Goal: Task Accomplishment & Management: Complete application form

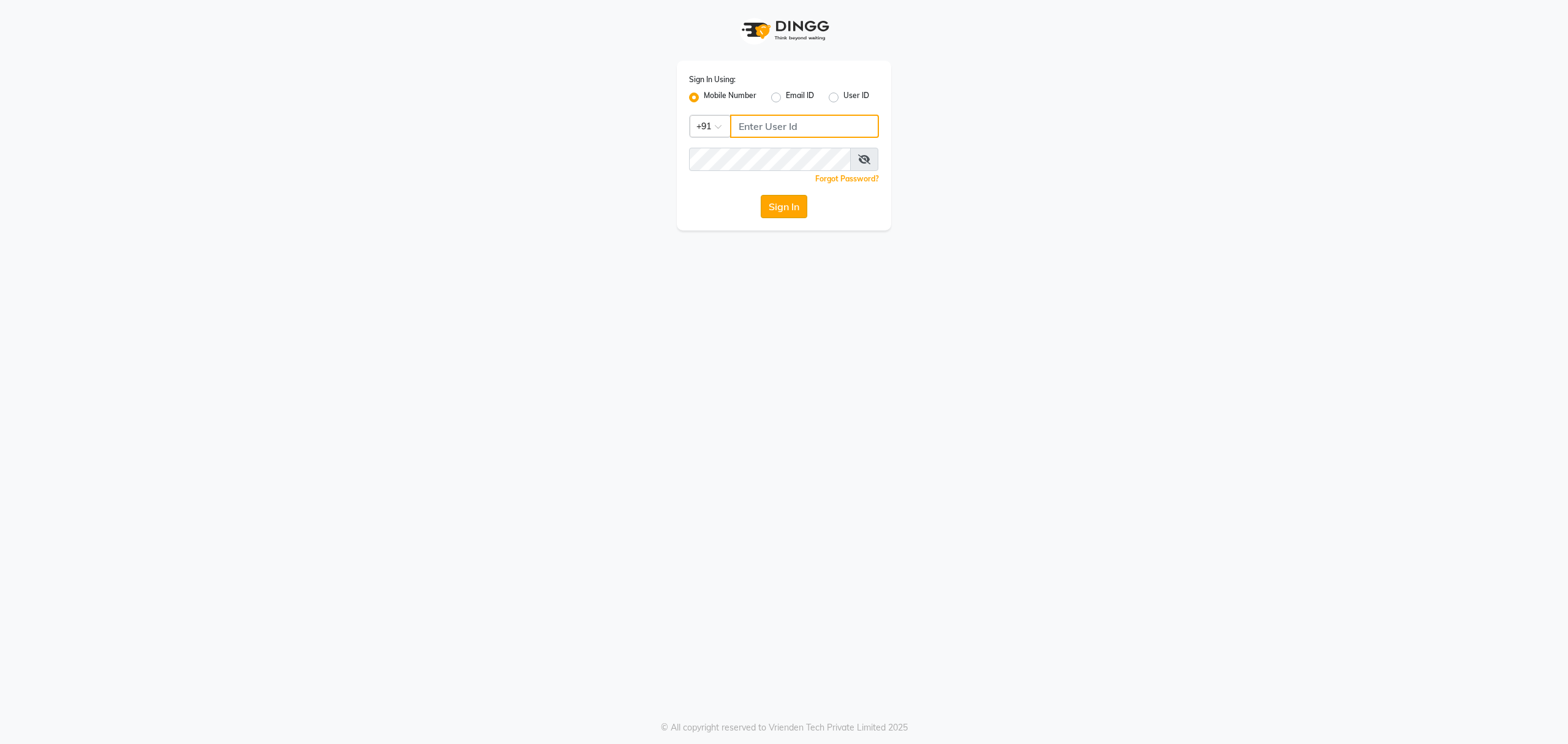
type input "8010688556"
click at [780, 207] on button "Sign In" at bounding box center [784, 206] width 47 height 23
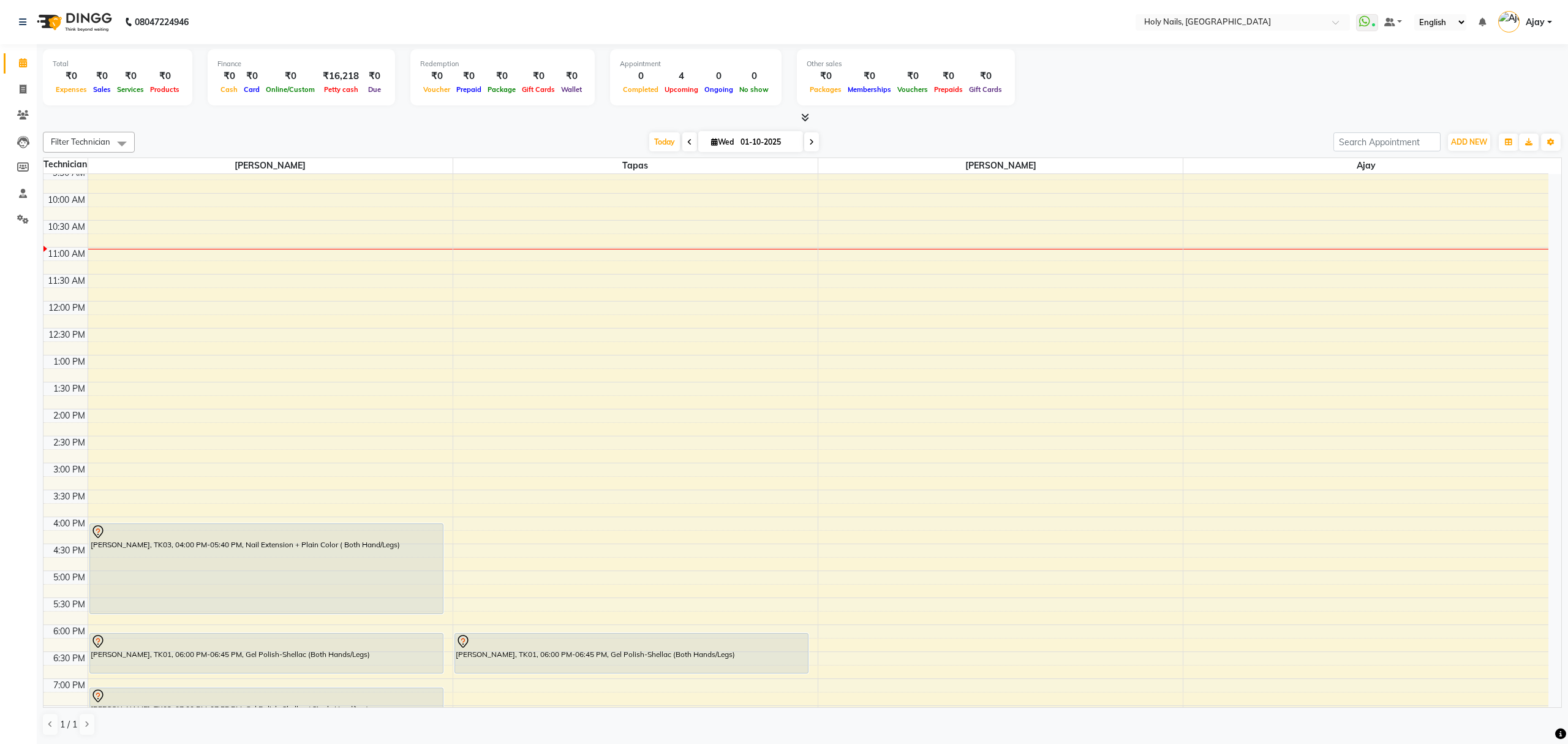
scroll to position [178, 0]
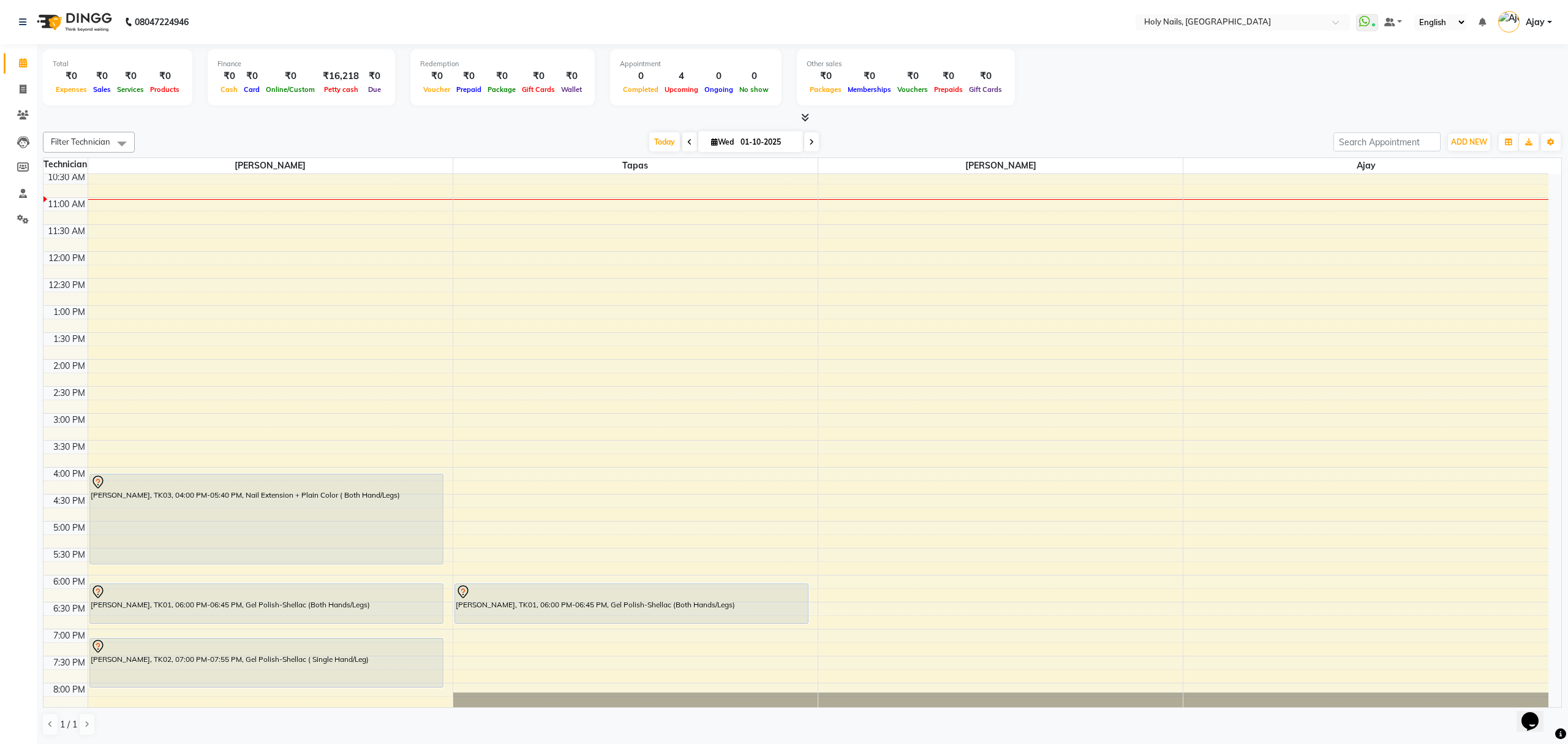
scroll to position [178, 0]
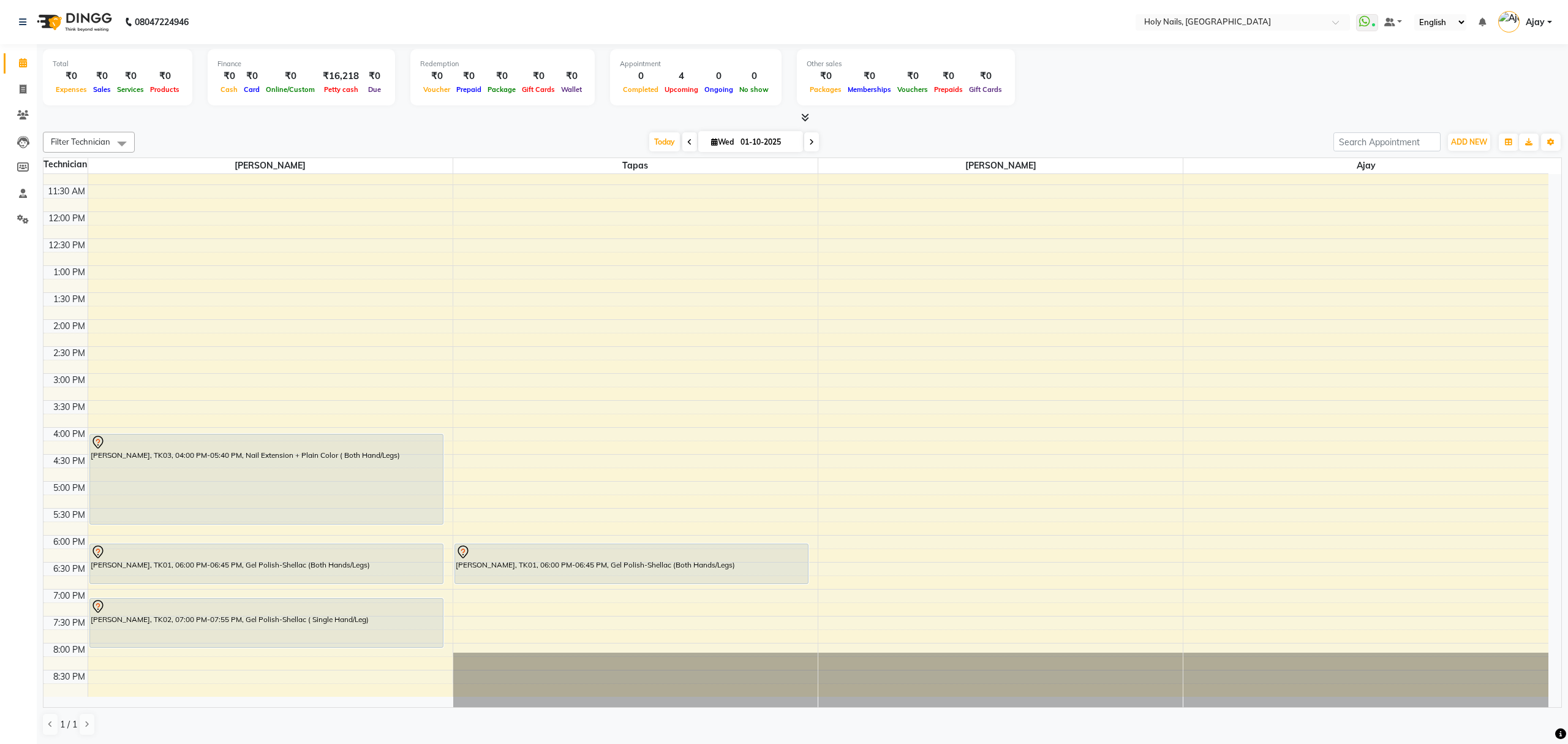
click at [687, 142] on icon at bounding box center [689, 142] width 5 height 7
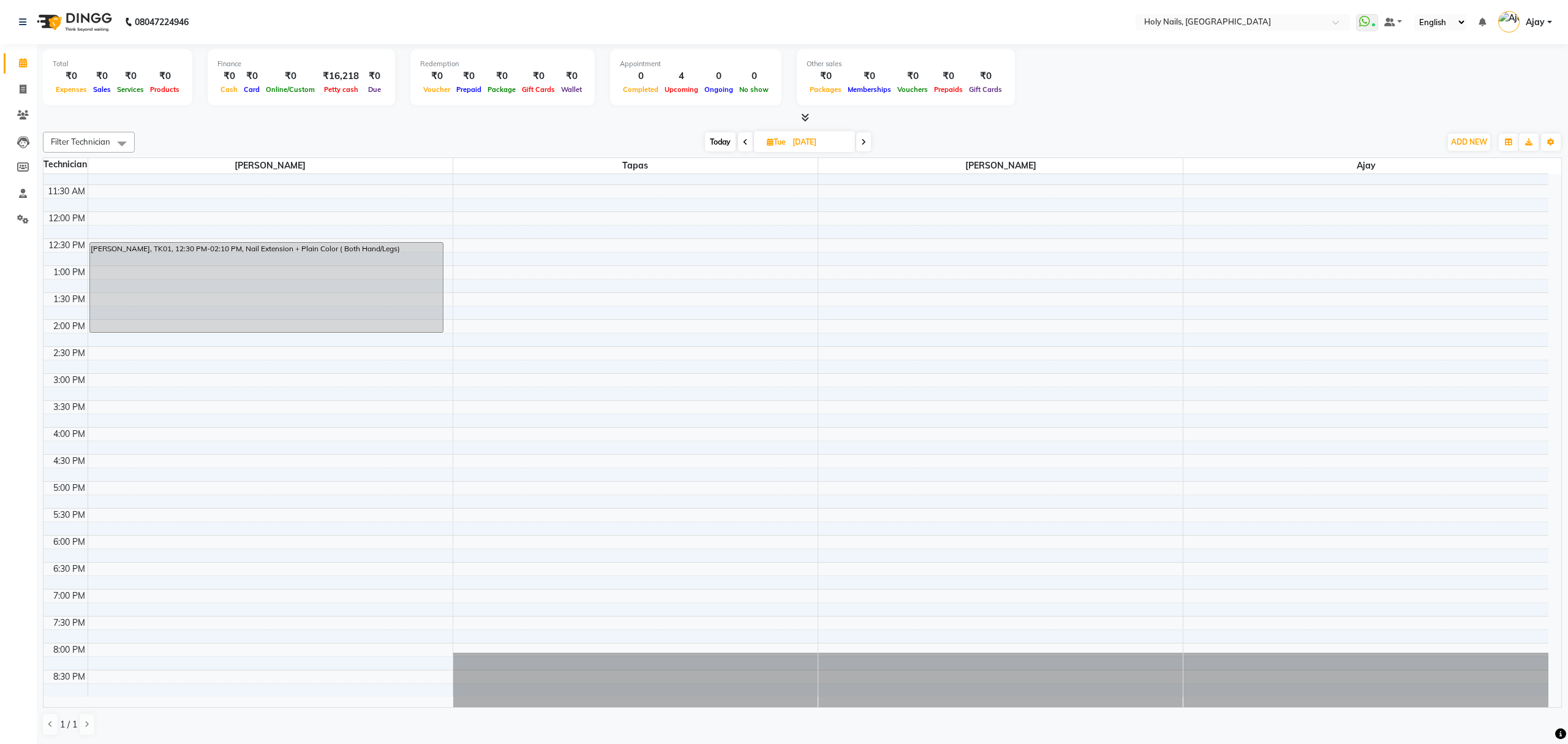
click at [723, 137] on span "Today" at bounding box center [720, 142] width 30 height 19
type input "01-10-2025"
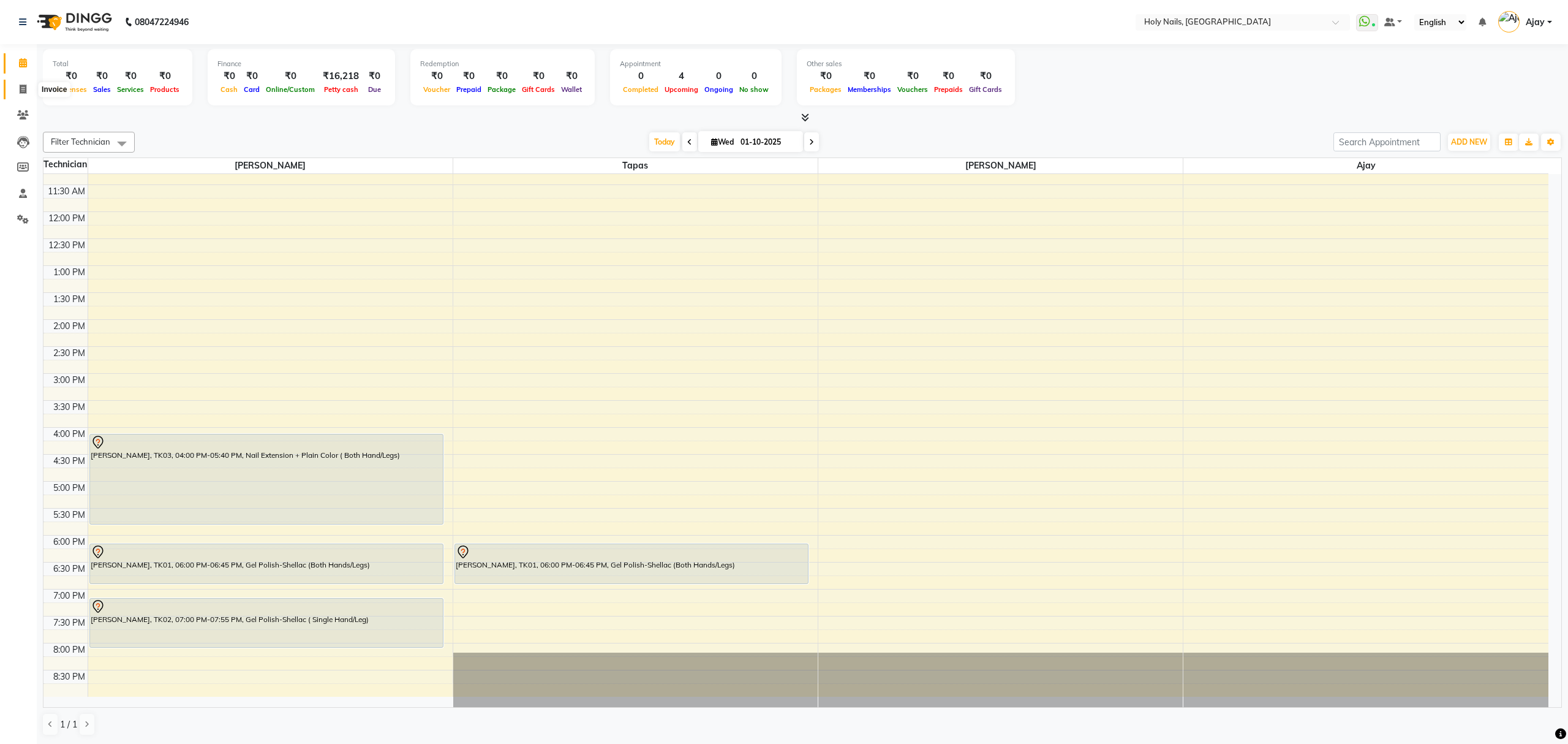
click at [20, 84] on icon at bounding box center [22, 89] width 7 height 9
select select "6066"
select select "service"
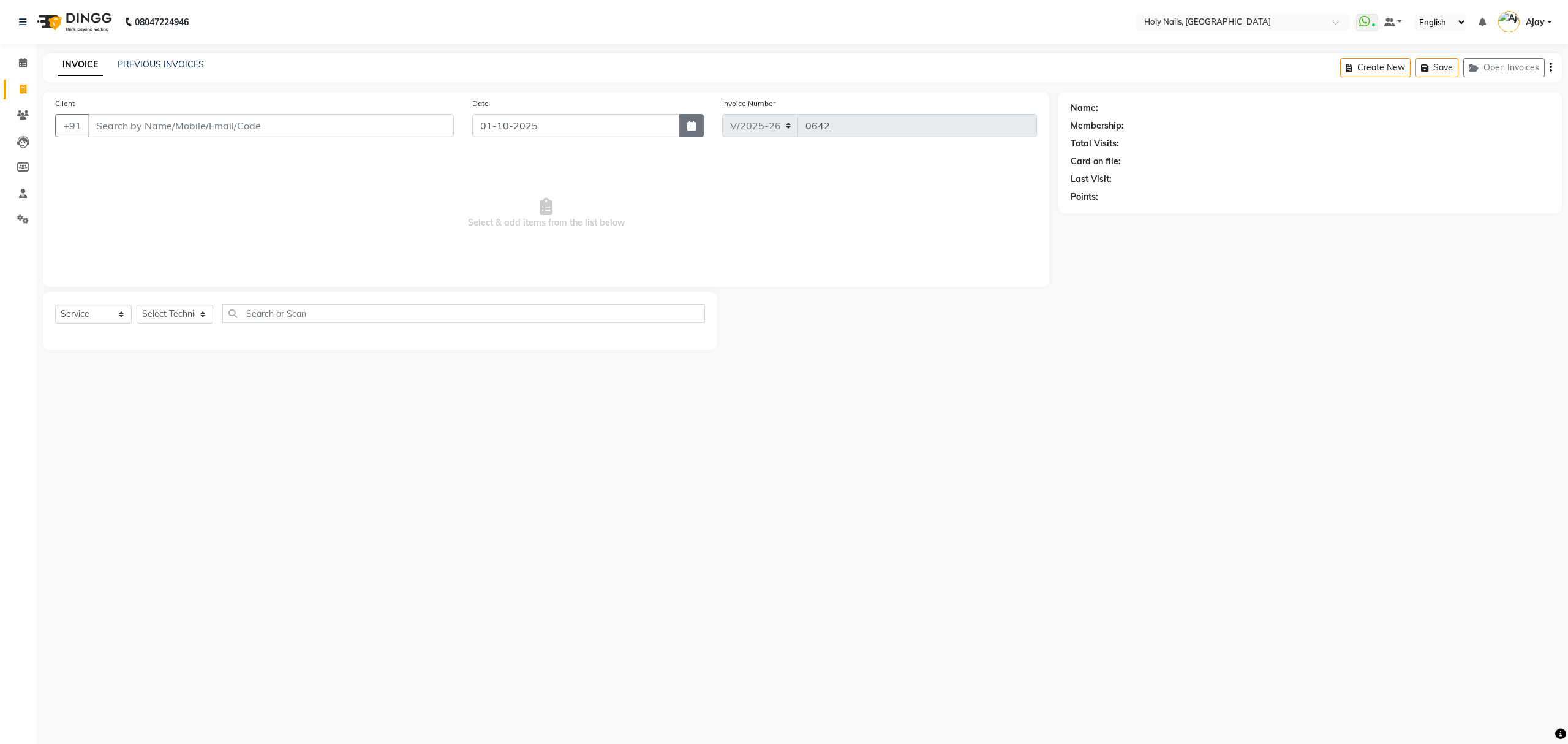
click at [680, 122] on button "button" at bounding box center [691, 125] width 24 height 23
select select "10"
select select "2025"
click at [527, 153] on select "Jan Feb Mar Apr May Jun Jul Aug Sep Oct Nov Dec" at bounding box center [520, 151] width 47 height 19
select select "9"
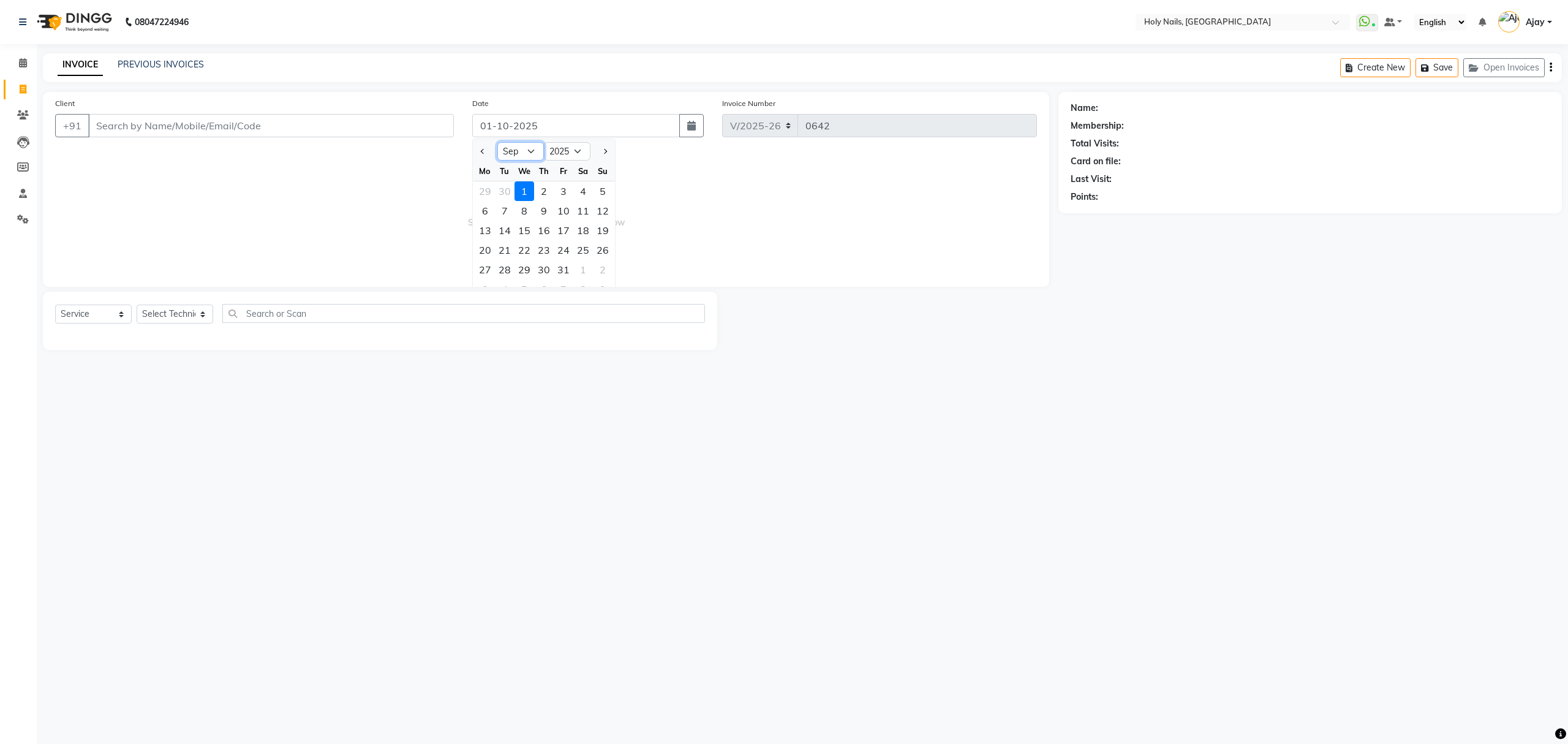
click at [497, 142] on select "Jan Feb Mar Apr May Jun Jul Aug Sep Oct Nov Dec" at bounding box center [520, 151] width 47 height 19
click at [506, 272] on div "30" at bounding box center [505, 269] width 19 height 19
type input "[DATE]"
click at [204, 311] on select "Select Technician Ajay Anjali Prosanjit Rakesh Tapas Vishwajeet" at bounding box center [175, 314] width 76 height 19
click at [292, 121] on input "Client" at bounding box center [271, 125] width 366 height 23
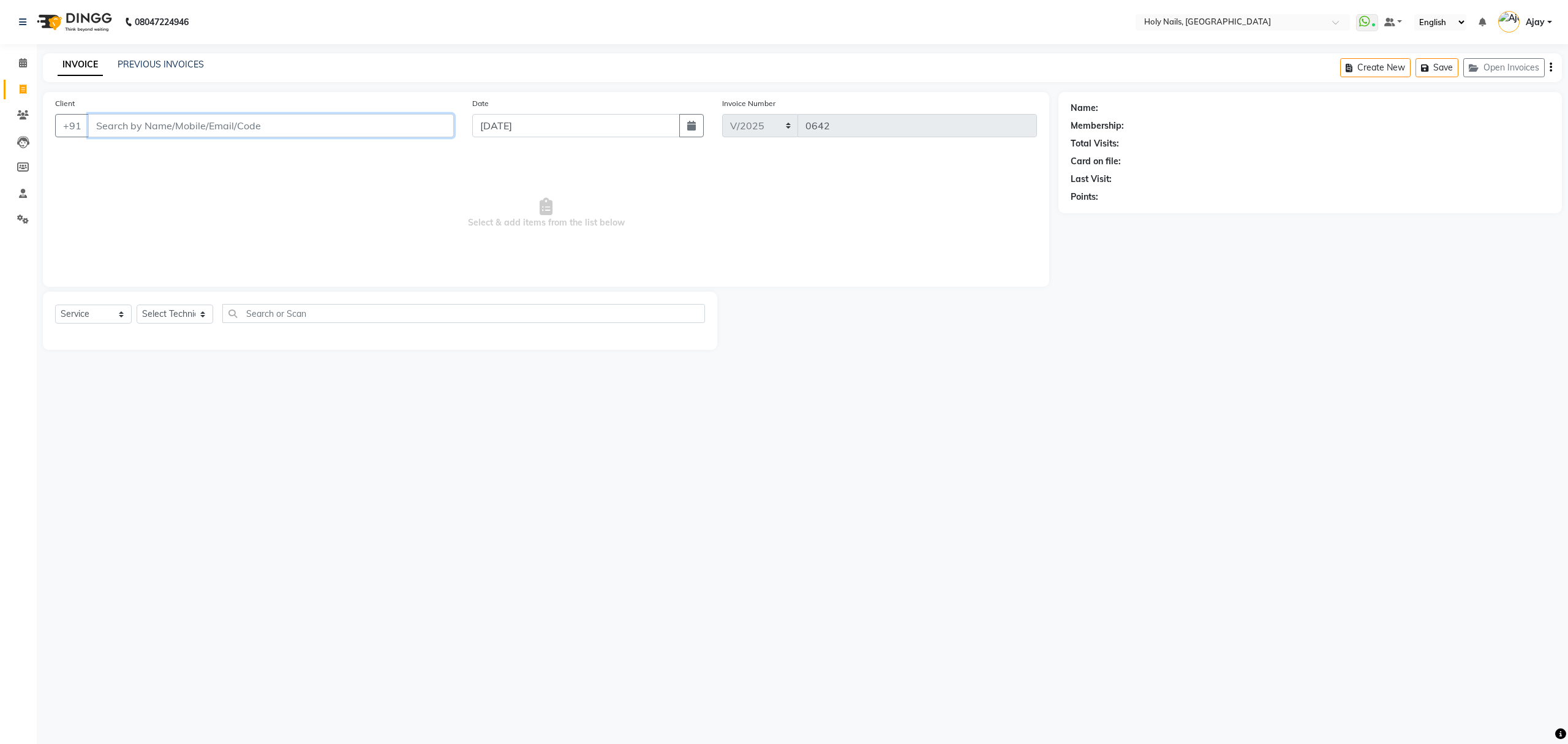
type input "8"
click at [182, 164] on ngb-typeahead-window "Varsha Thilakan 98******38" at bounding box center [168, 153] width 162 height 30
click at [198, 152] on ngb-highlight "98******38" at bounding box center [210, 153] width 50 height 13
type input "98******38"
click at [204, 312] on select "Select Technician Ajay Anjali Prosanjit Rakesh Tapas Vishwajeet" at bounding box center [175, 314] width 76 height 19
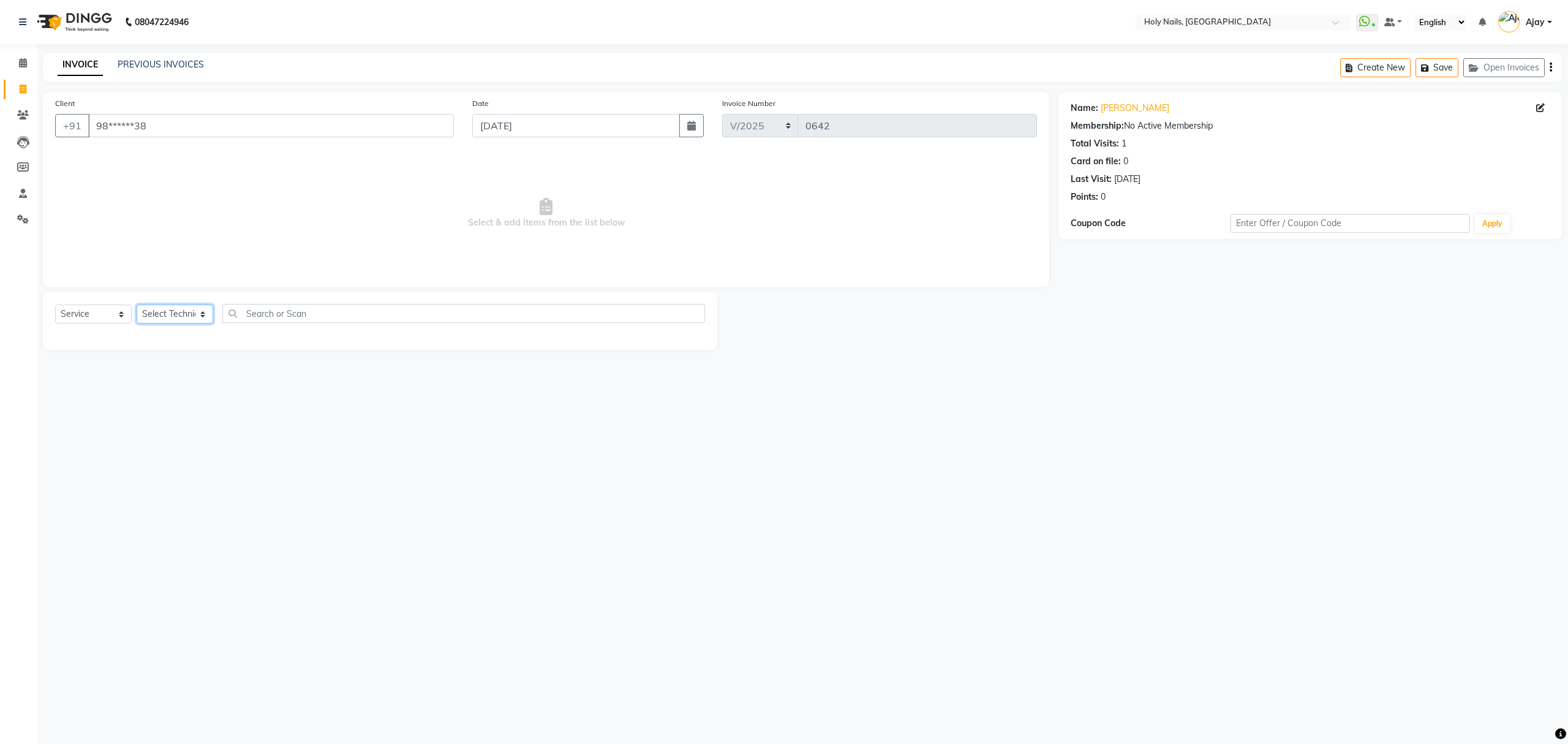
select select "43996"
click at [137, 304] on select "Select Technician Ajay Anjali Prosanjit Rakesh Tapas Vishwajeet" at bounding box center [175, 314] width 76 height 19
click at [452, 303] on div "Select Service Product Membership Package Voucher Prepaid Gift Card Select Tech…" at bounding box center [380, 382] width 674 height 181
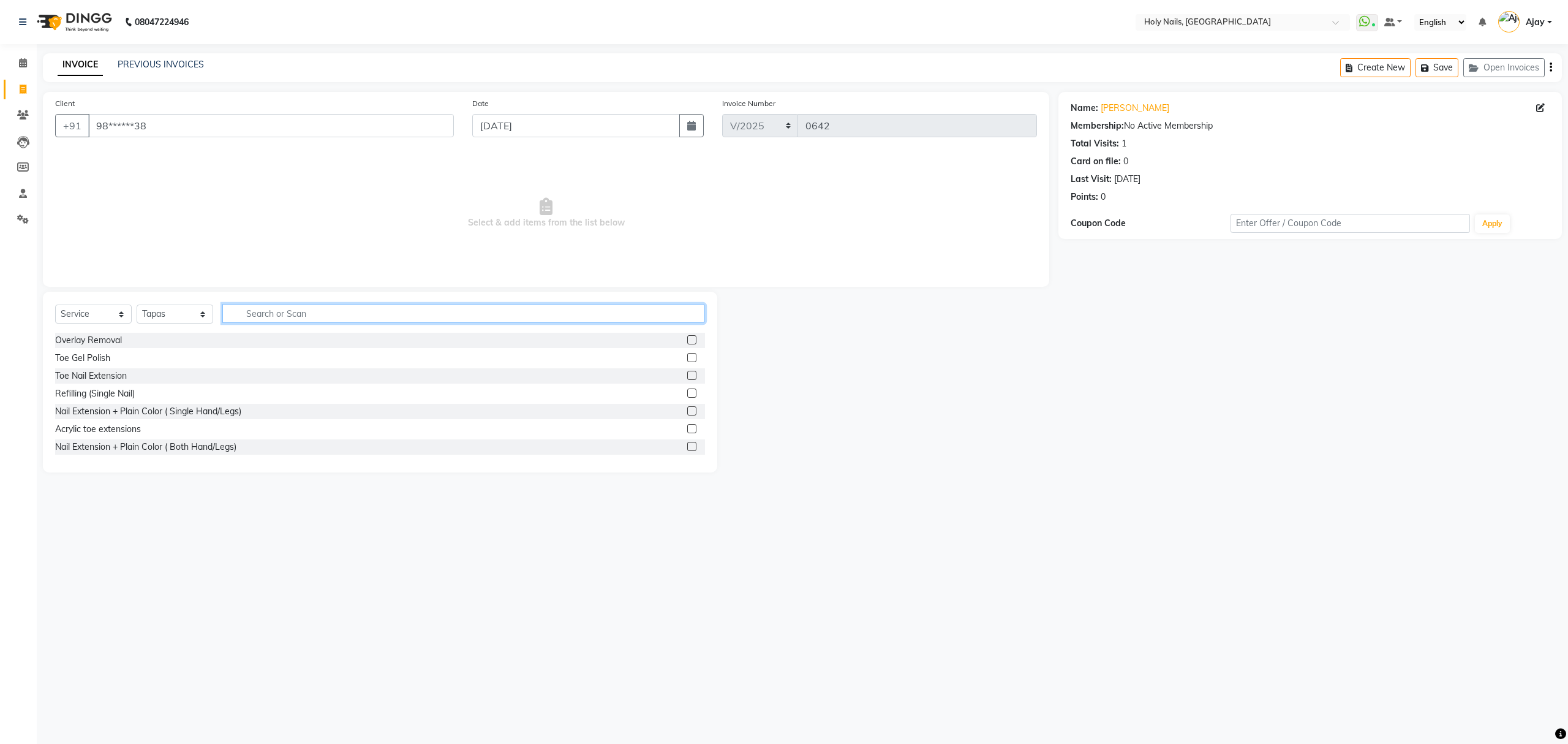
click at [453, 311] on input "text" at bounding box center [463, 313] width 483 height 19
type input "ext"
click at [687, 392] on label at bounding box center [691, 393] width 9 height 9
click at [687, 392] on input "checkbox" at bounding box center [691, 393] width 8 height 8
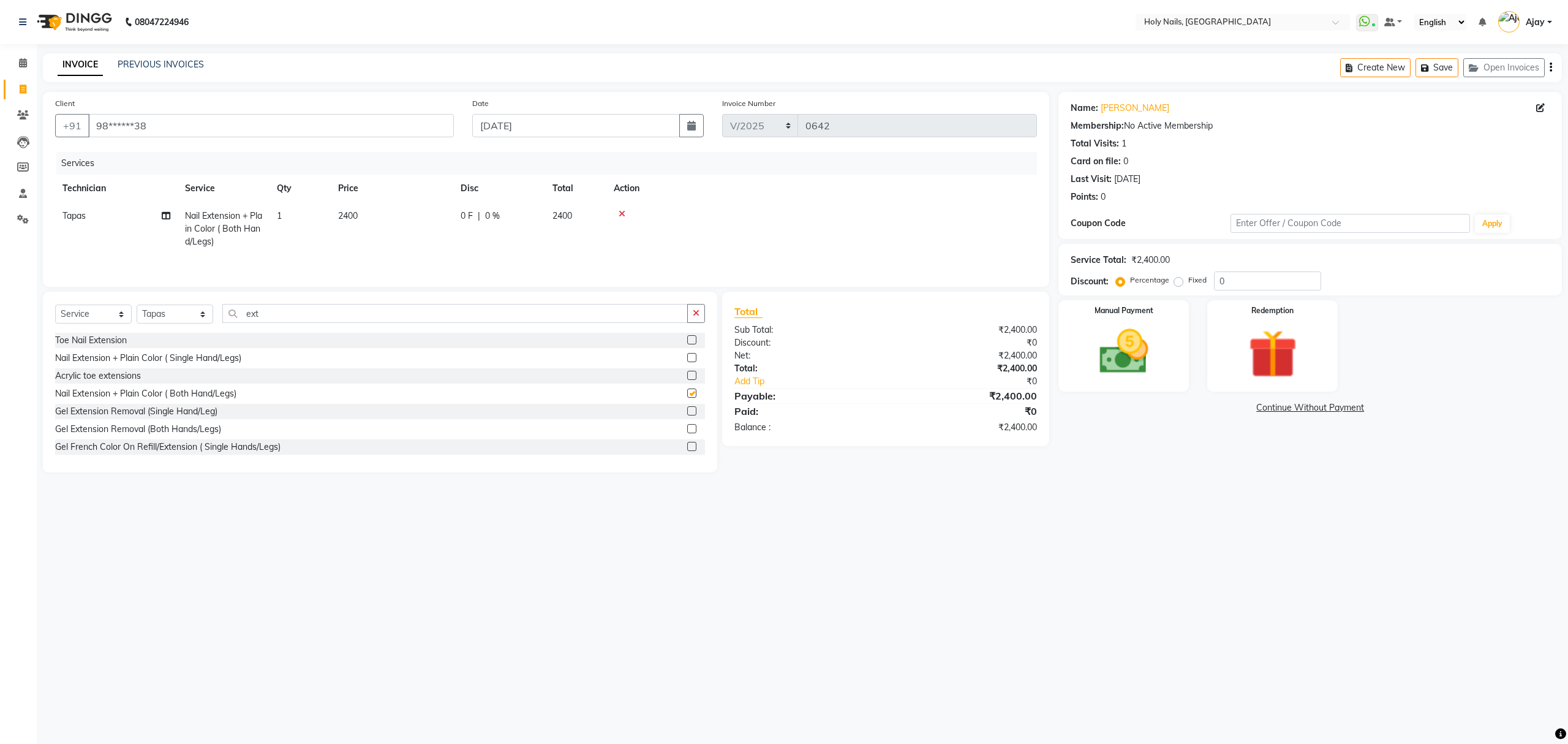
checkbox input "false"
click at [572, 309] on input "ext" at bounding box center [455, 313] width 466 height 19
type input "e"
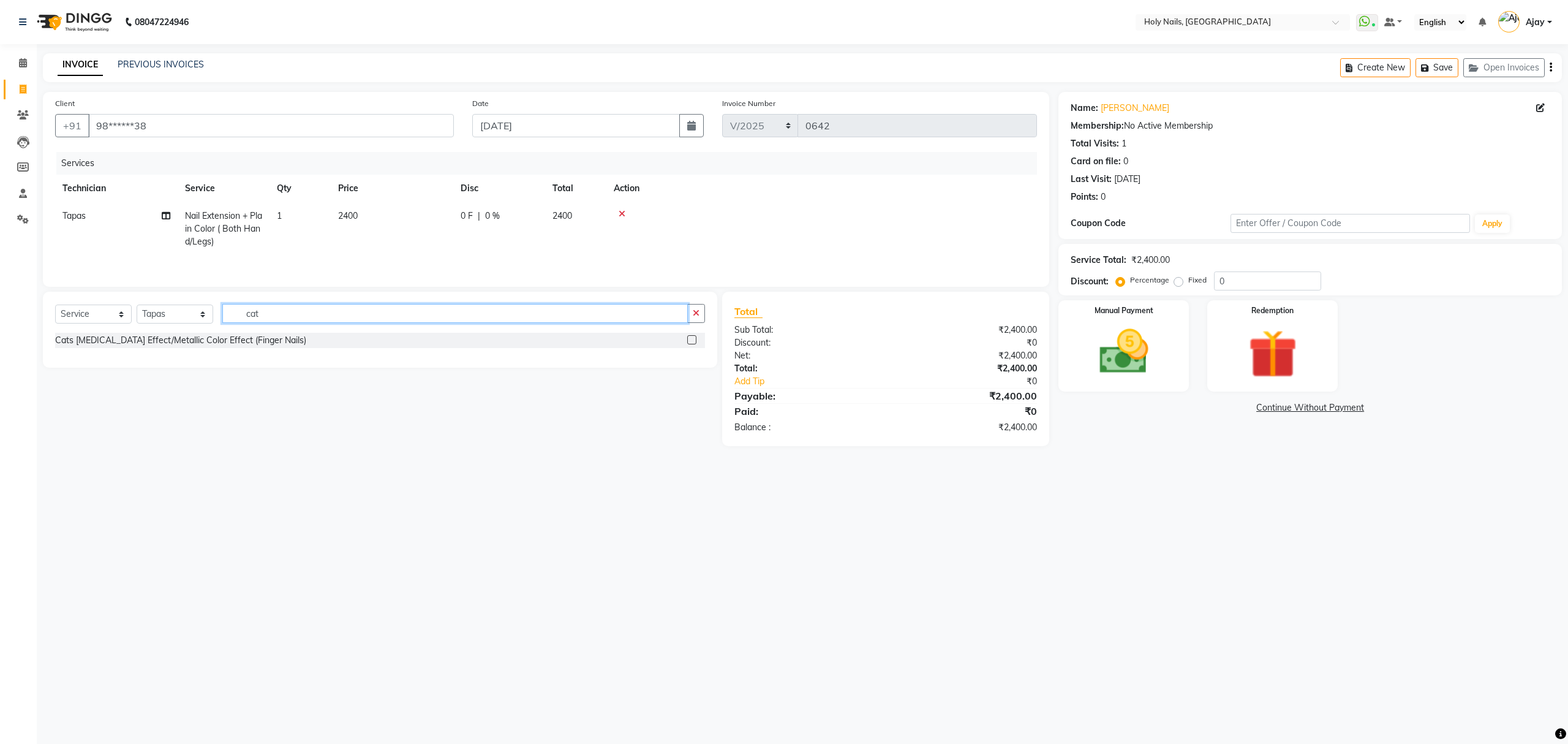
type input "cat"
click at [689, 344] on label at bounding box center [691, 340] width 9 height 9
click at [689, 344] on input "checkbox" at bounding box center [691, 340] width 8 height 8
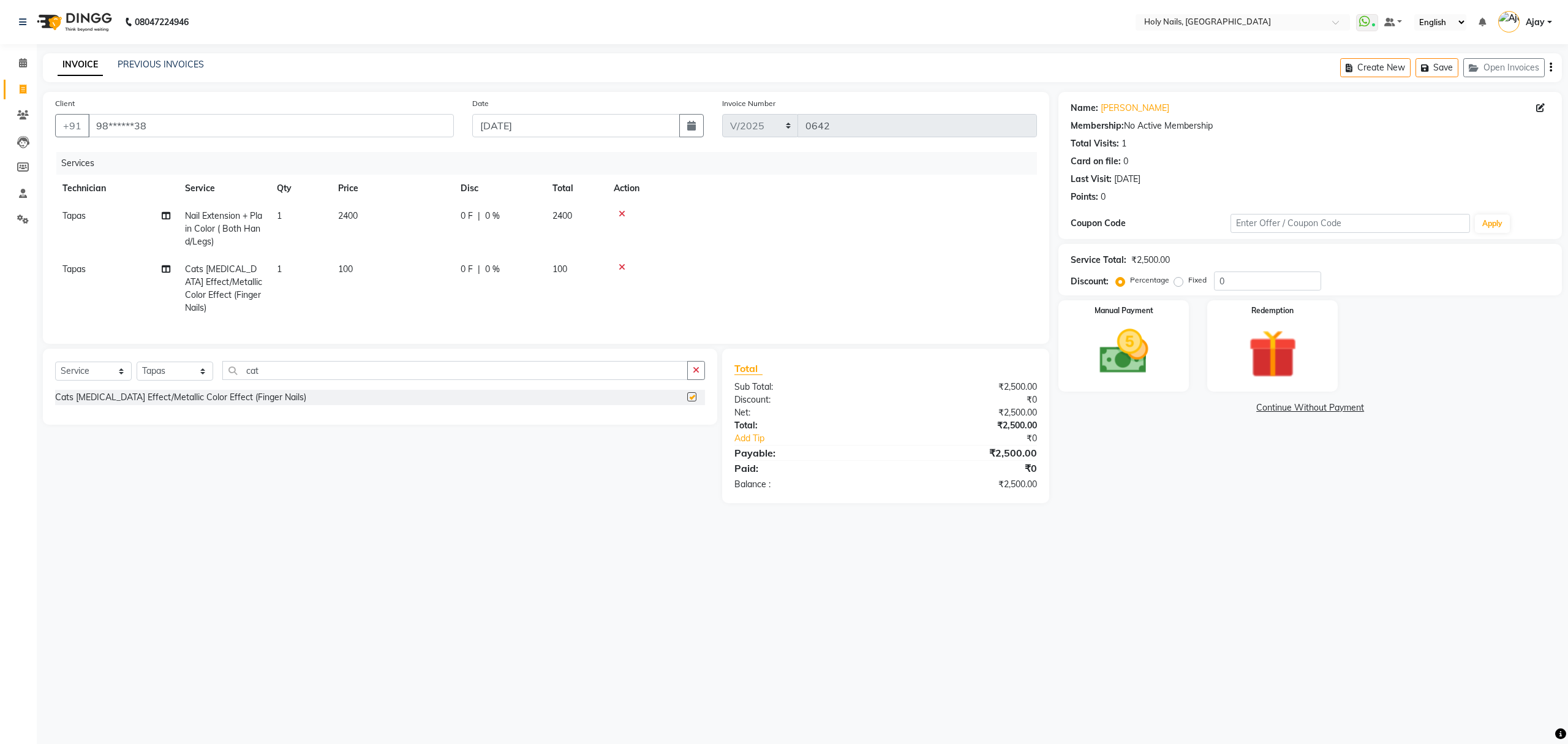
checkbox input "false"
click at [298, 267] on td "1" at bounding box center [300, 288] width 61 height 66
select select "43996"
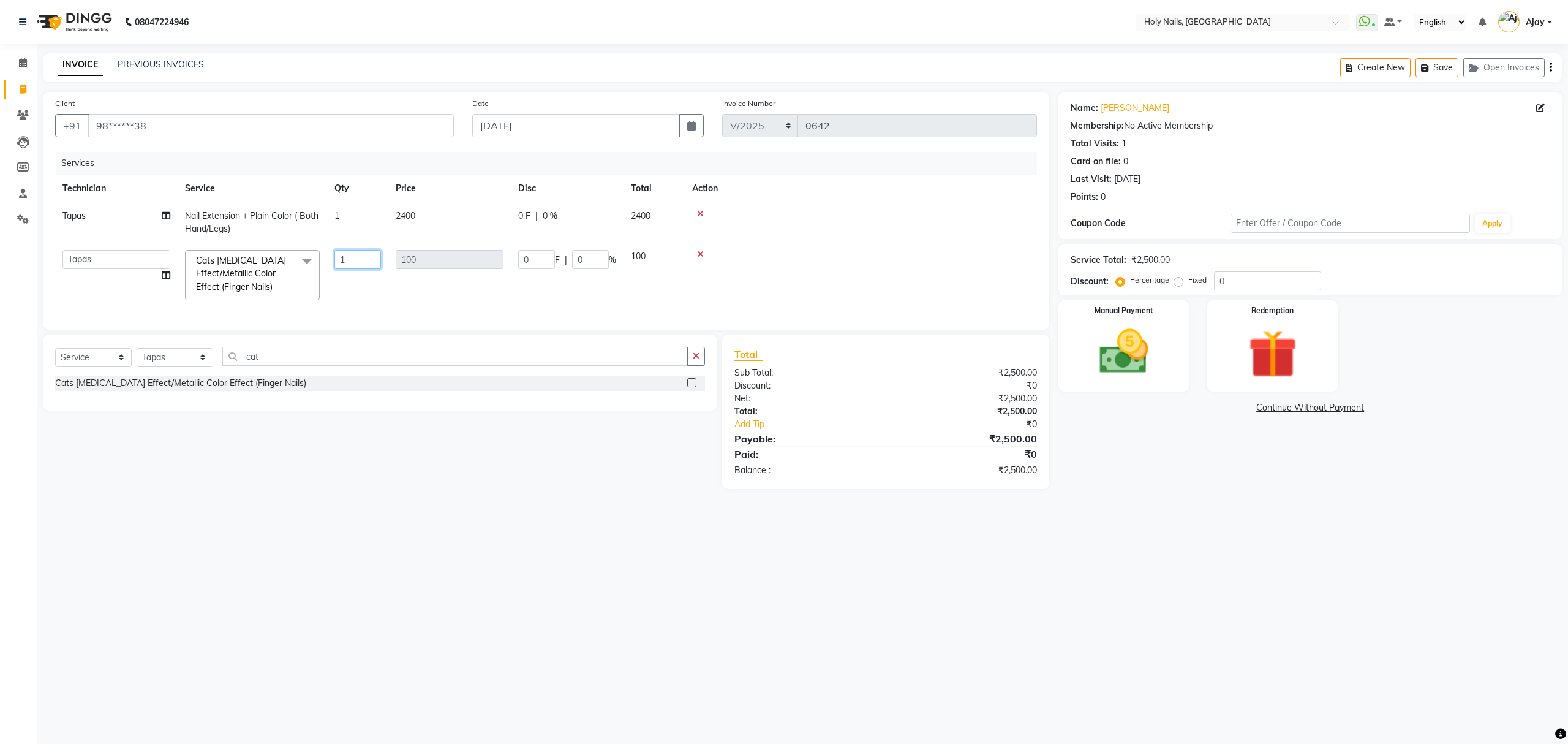
drag, startPoint x: 361, startPoint y: 258, endPoint x: 371, endPoint y: 258, distance: 10.0
click at [361, 258] on input "1" at bounding box center [358, 260] width 47 height 19
type input "10"
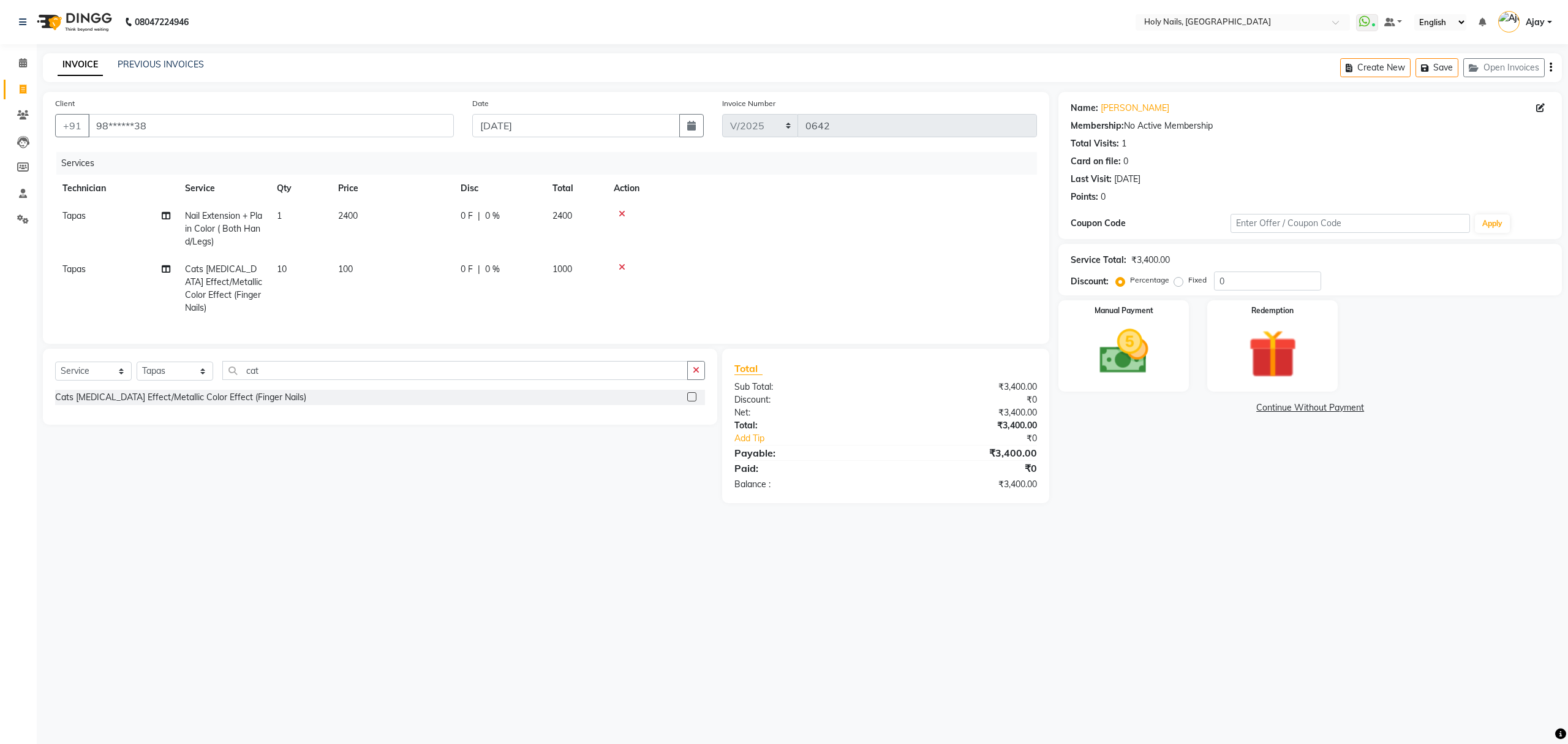
click at [506, 268] on div "0 F | 0 %" at bounding box center [499, 269] width 77 height 13
select select "43996"
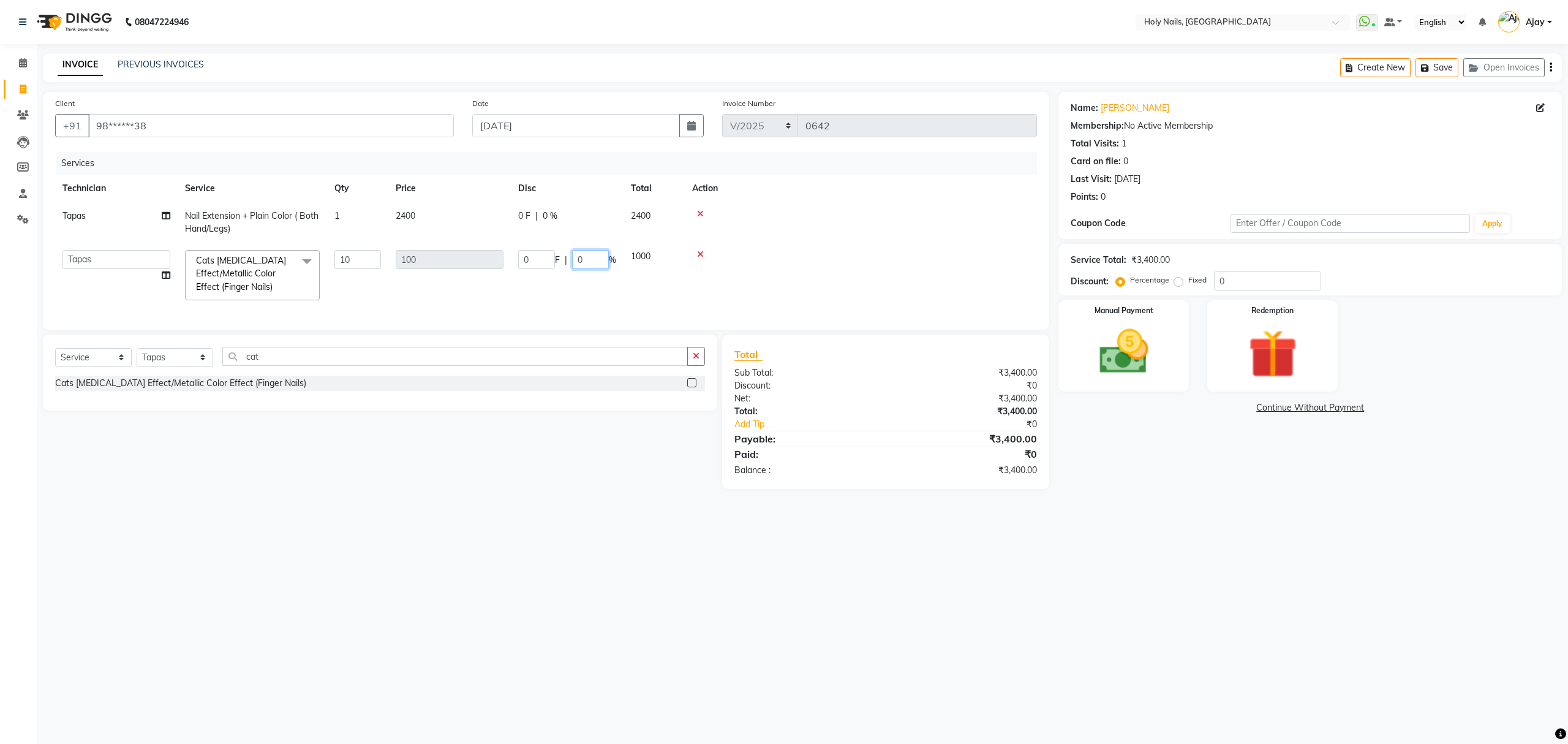
click at [597, 258] on input "0" at bounding box center [591, 260] width 37 height 19
type input "100"
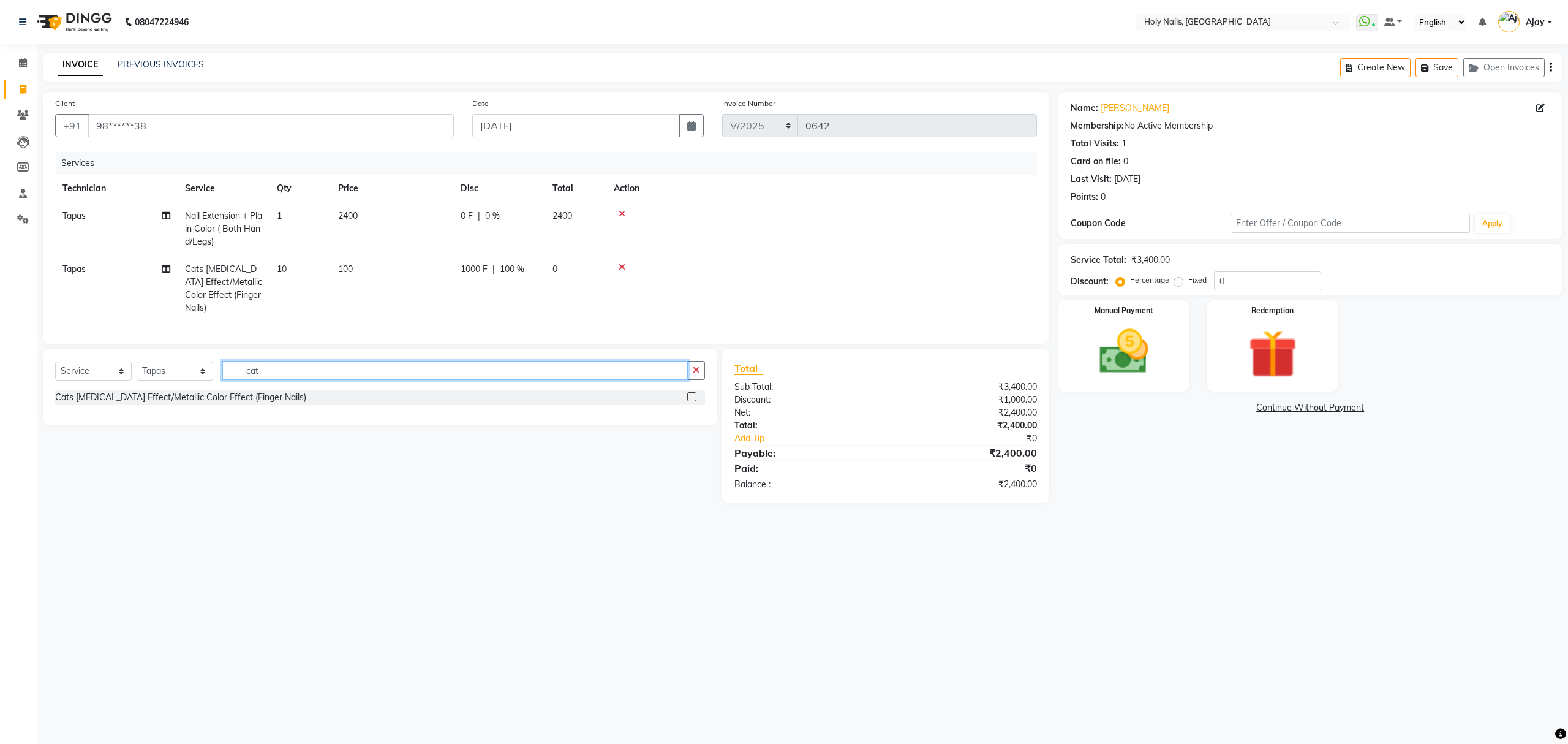
click at [545, 366] on input "cat" at bounding box center [455, 370] width 466 height 19
type input "c"
type input "chrom"
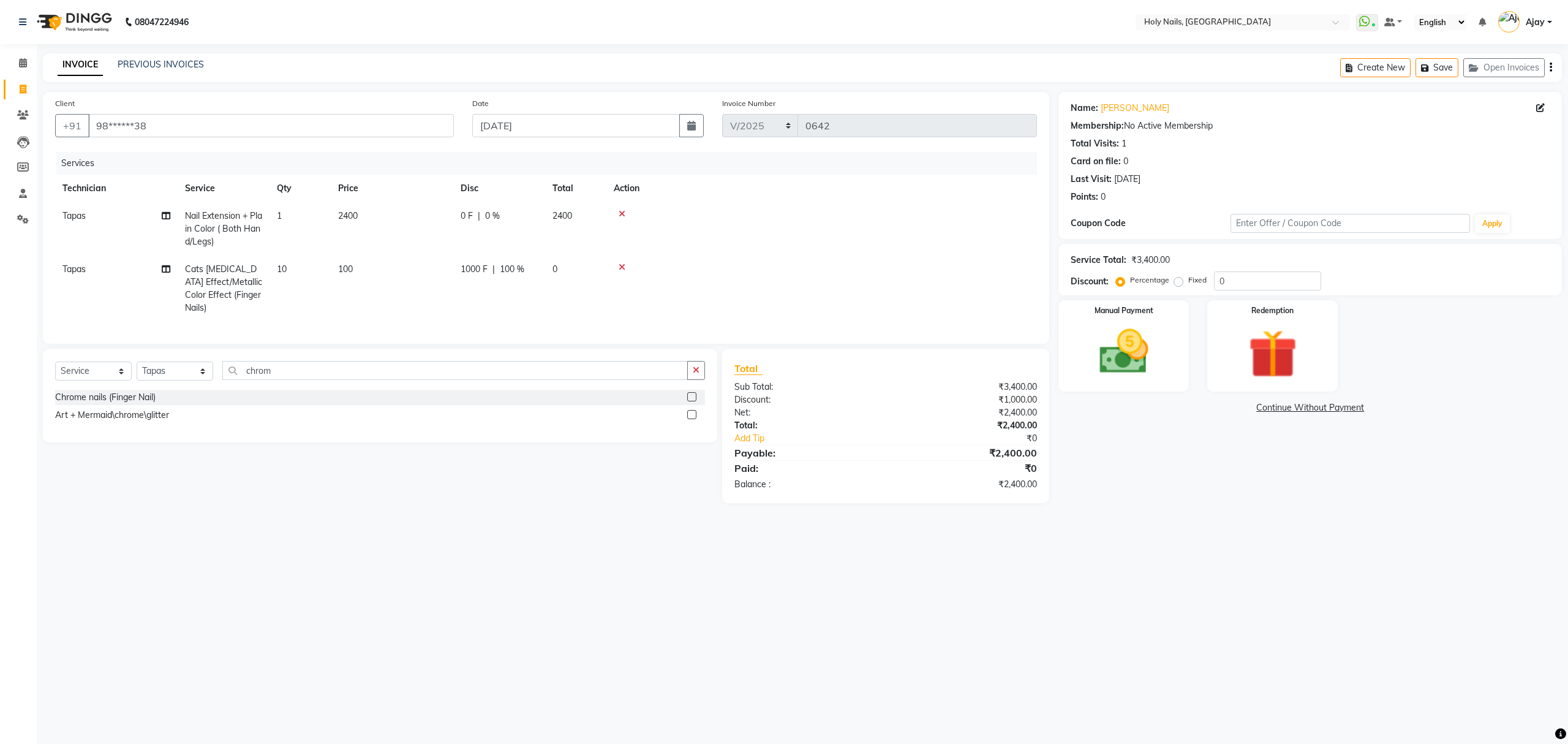
click at [688, 412] on label at bounding box center [691, 415] width 9 height 9
click at [688, 412] on input "checkbox" at bounding box center [691, 415] width 8 height 8
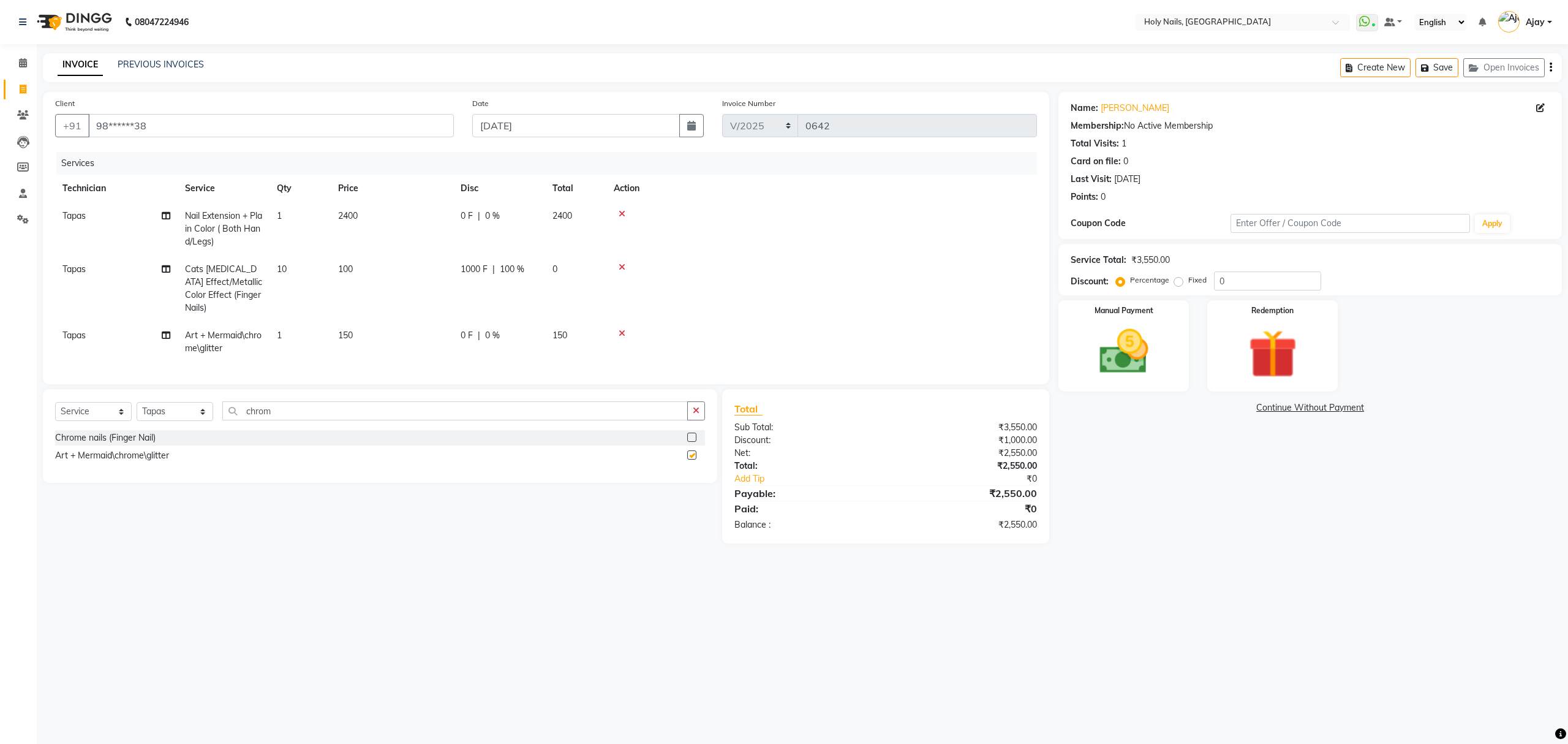
checkbox input "false"
click at [619, 329] on icon at bounding box center [622, 333] width 7 height 9
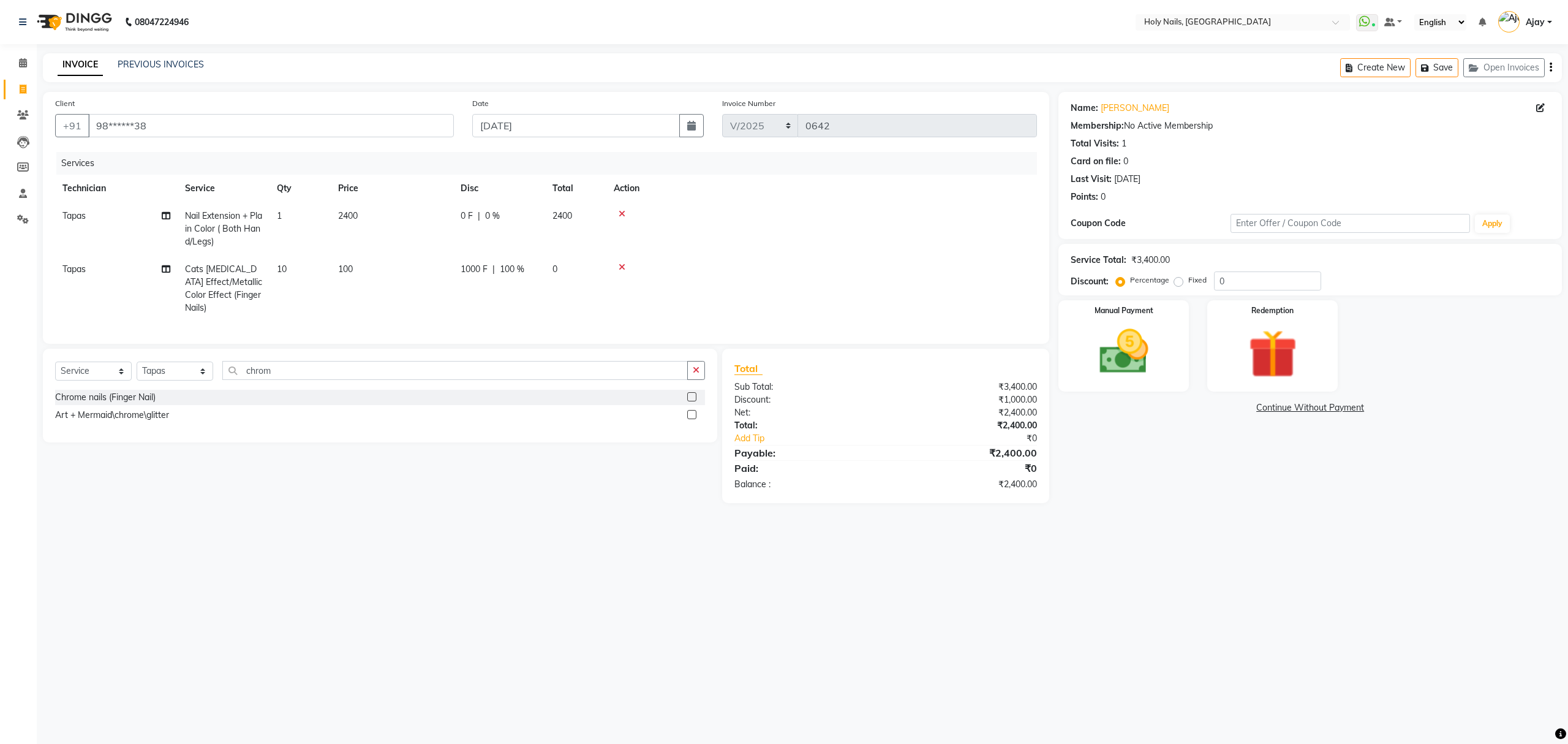
click at [694, 396] on label at bounding box center [691, 397] width 9 height 9
click at [694, 396] on input "checkbox" at bounding box center [691, 397] width 8 height 8
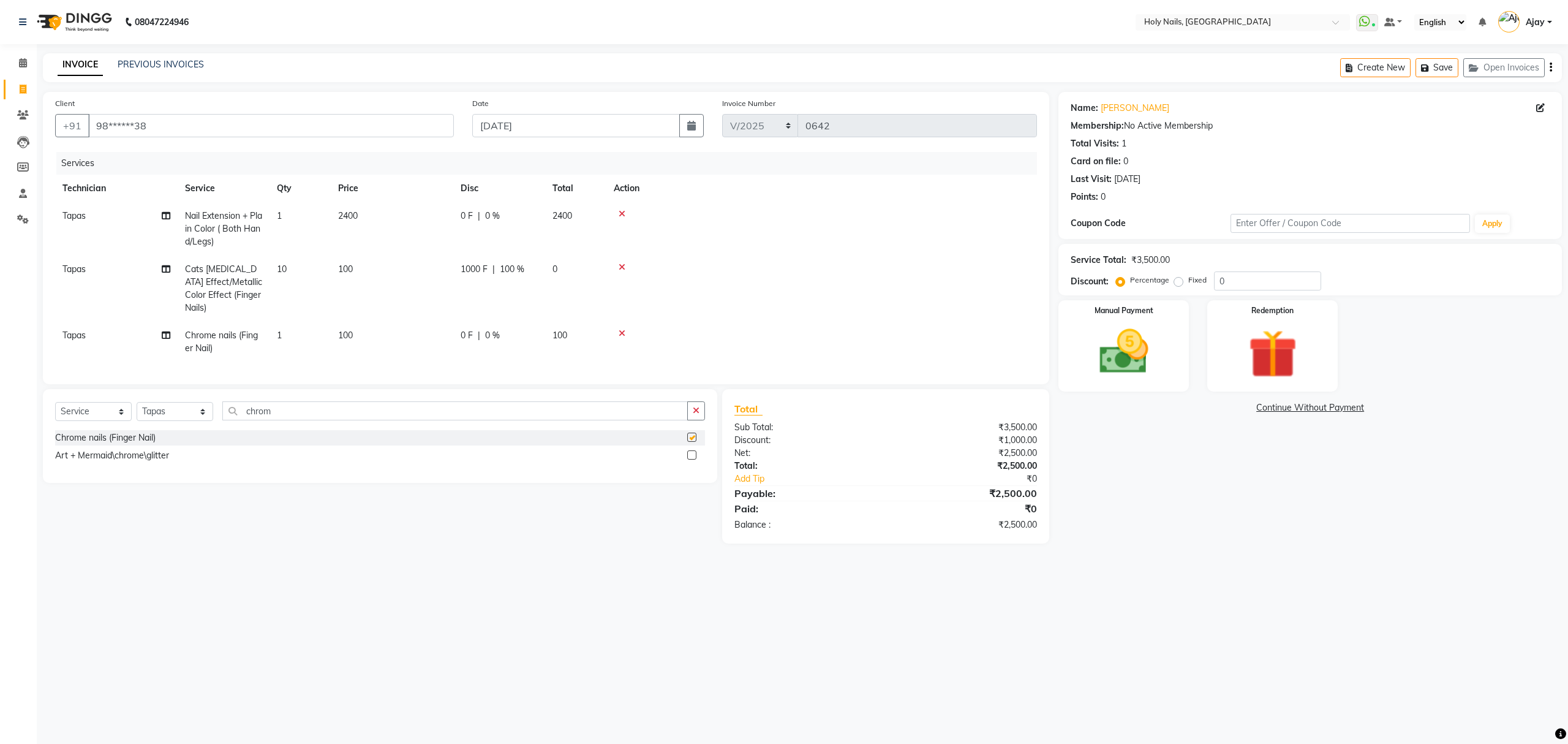
checkbox input "false"
click at [290, 326] on td "1" at bounding box center [300, 341] width 61 height 41
select select "43996"
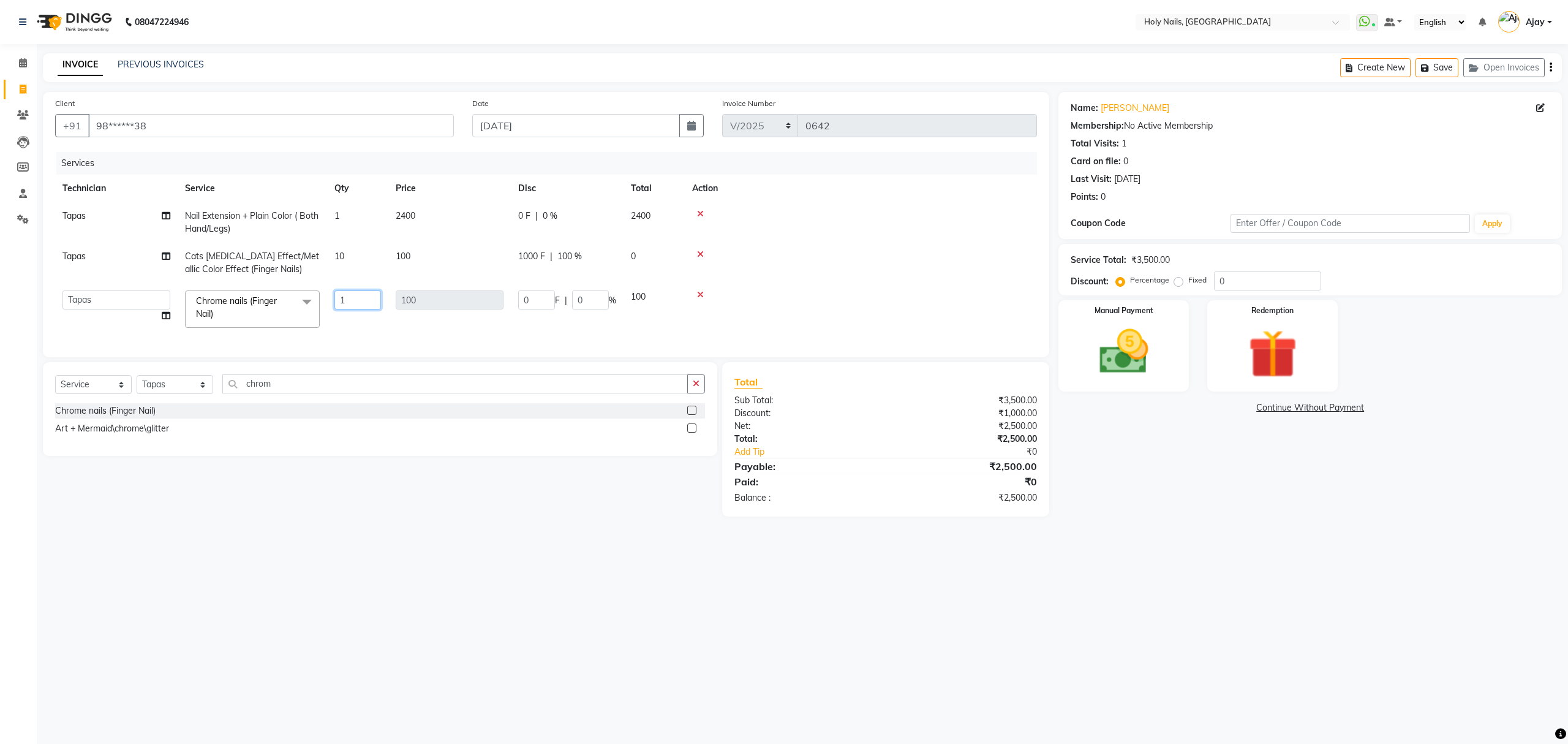
click at [368, 295] on input "1" at bounding box center [358, 300] width 47 height 19
type input "10"
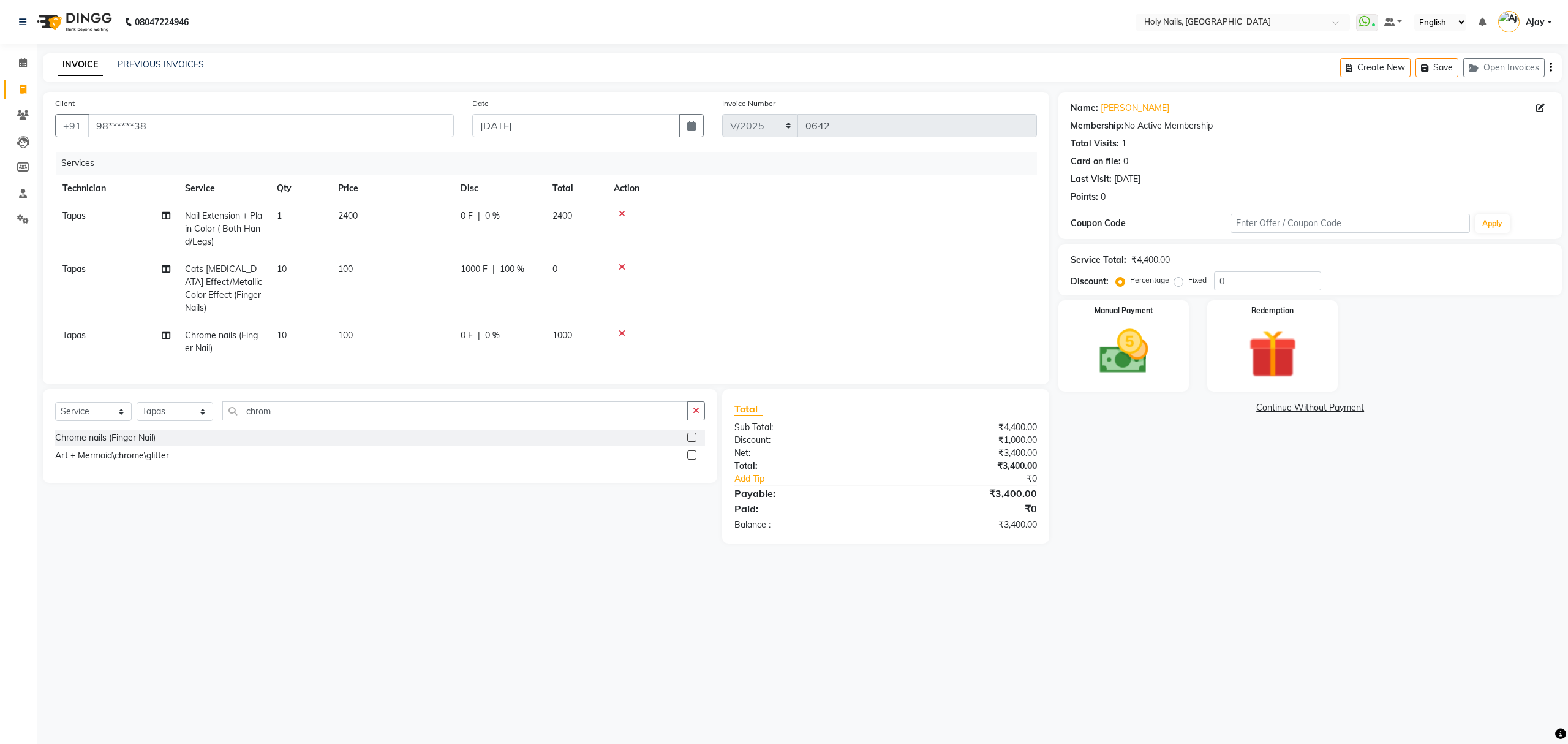
click at [506, 329] on div "0 F | 0 %" at bounding box center [499, 335] width 77 height 13
select select "43996"
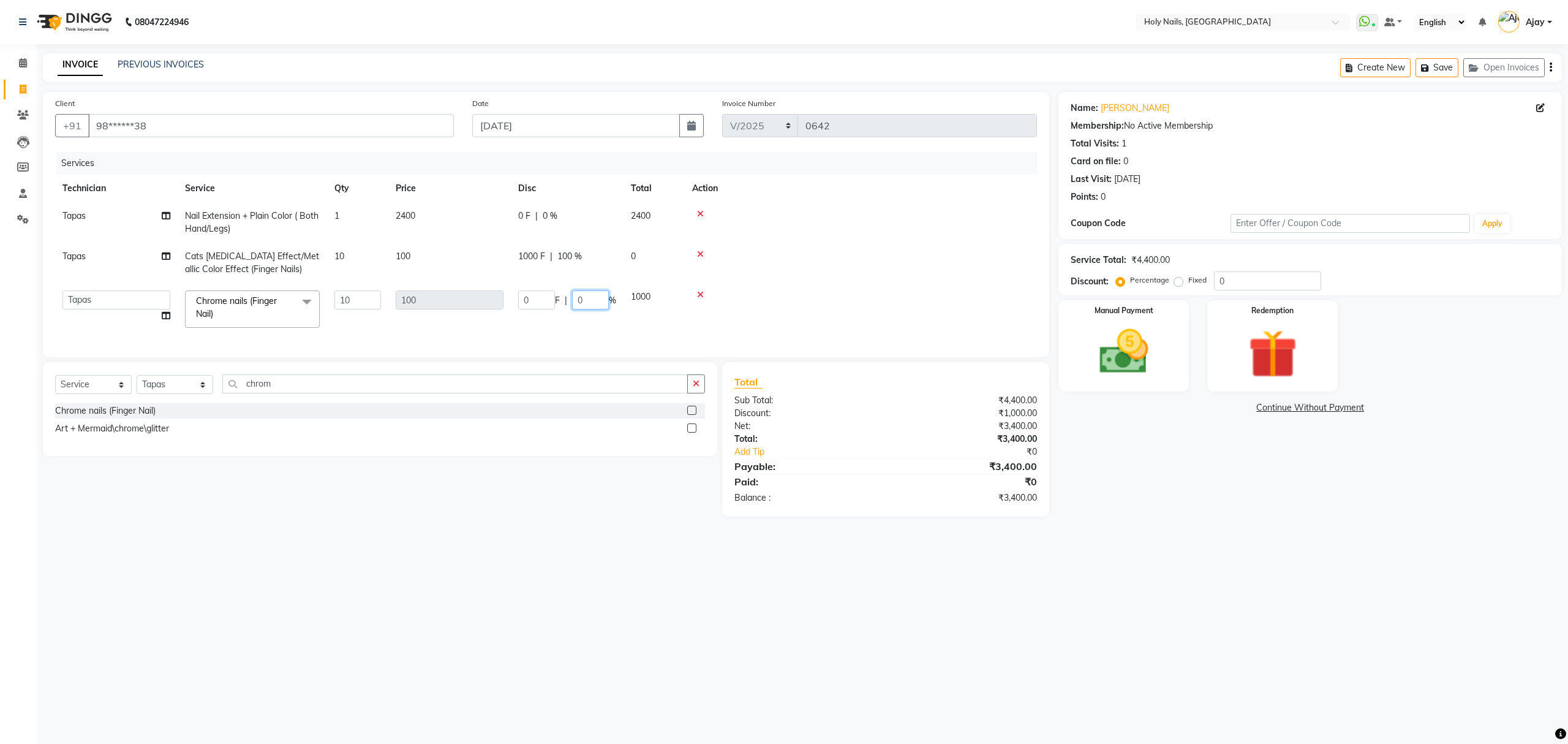
click at [583, 297] on input "0" at bounding box center [591, 300] width 37 height 19
type input "100"
click at [540, 395] on div "Select Service Product Membership Package Voucher Prepaid Gift Card Select Tech…" at bounding box center [380, 409] width 674 height 94
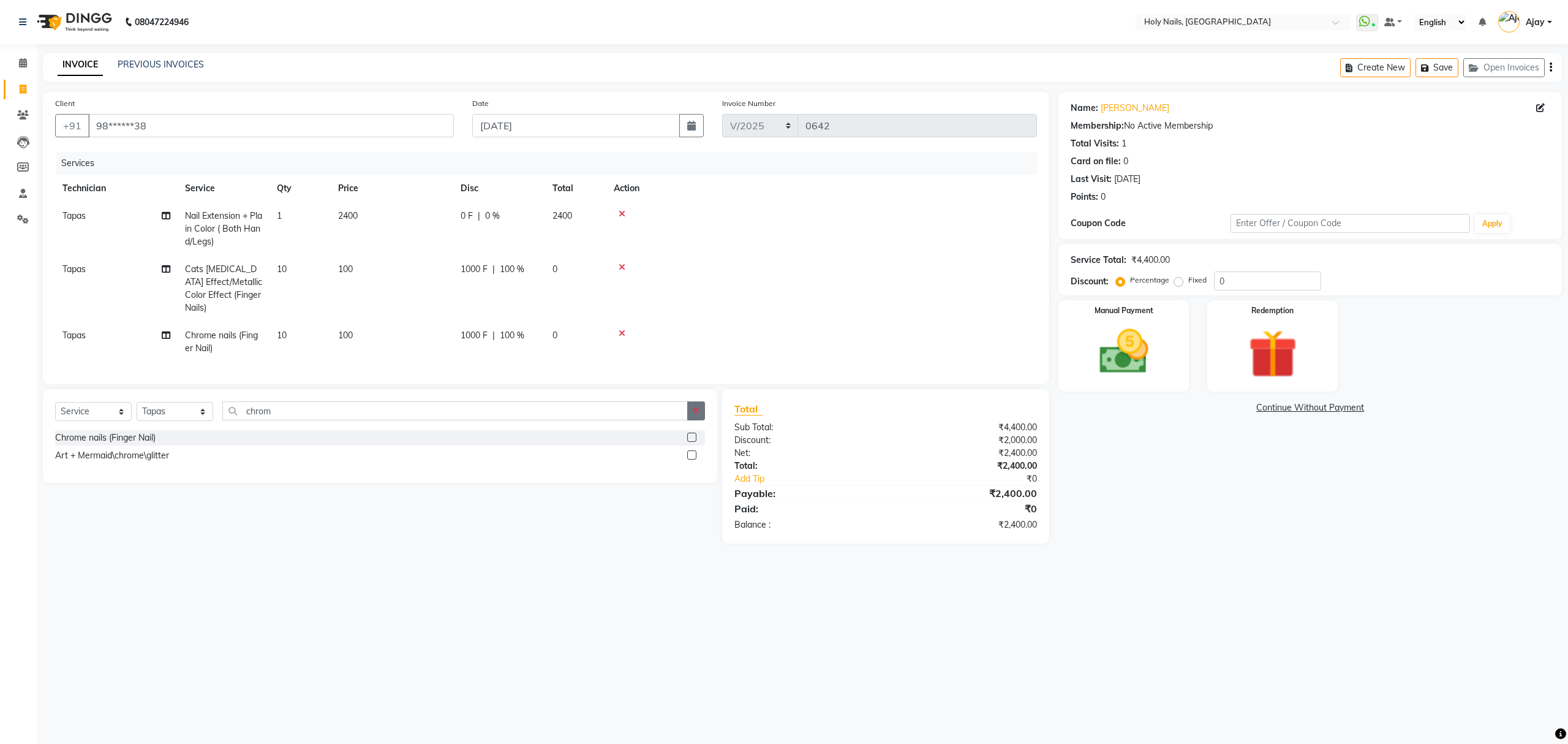
click at [694, 409] on icon "button" at bounding box center [696, 411] width 7 height 9
click at [1116, 349] on img at bounding box center [1124, 352] width 83 height 58
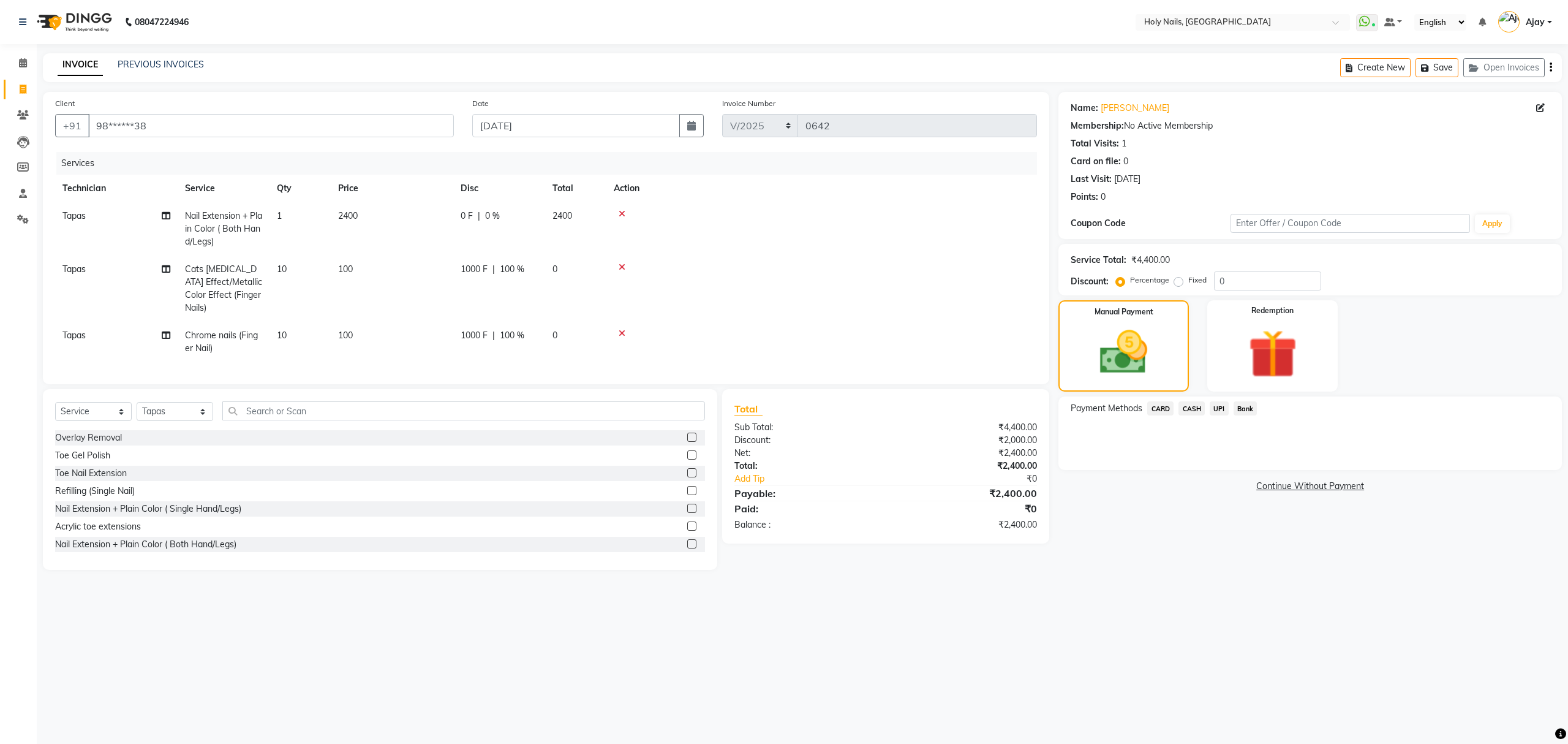
click at [1218, 406] on span "UPI" at bounding box center [1219, 408] width 19 height 14
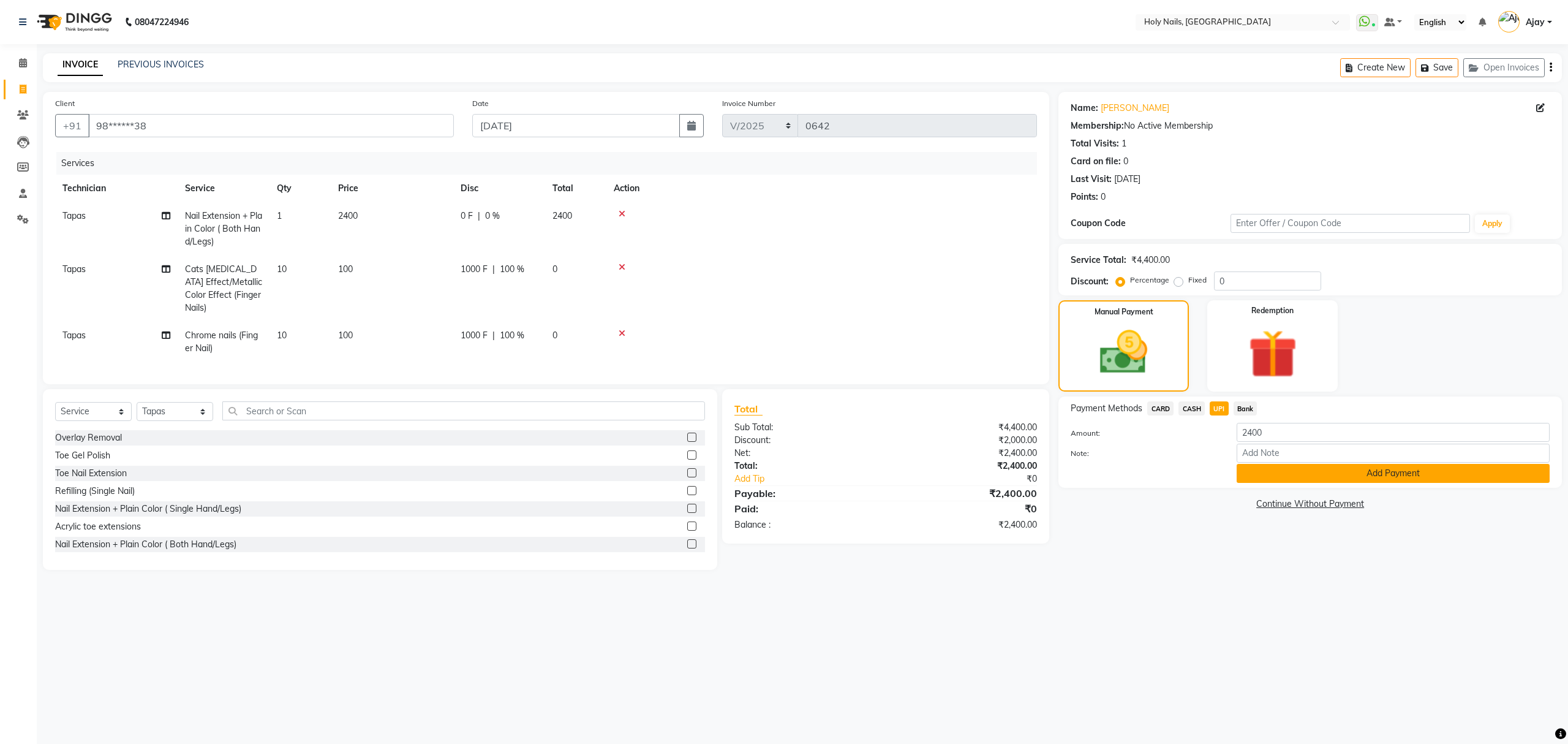
click at [1373, 473] on button "Add Payment" at bounding box center [1393, 473] width 313 height 19
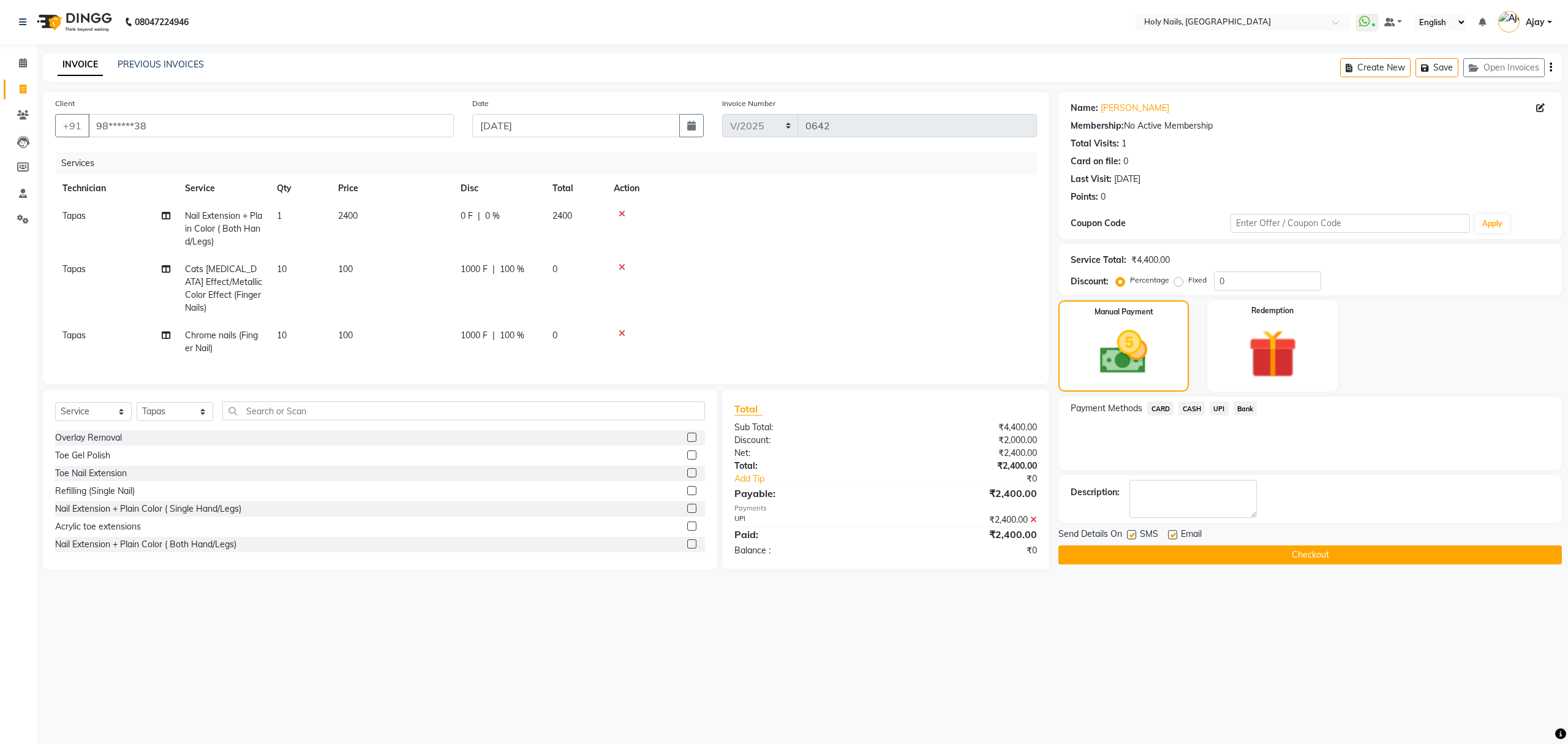
click at [1350, 555] on button "Checkout" at bounding box center [1310, 554] width 503 height 19
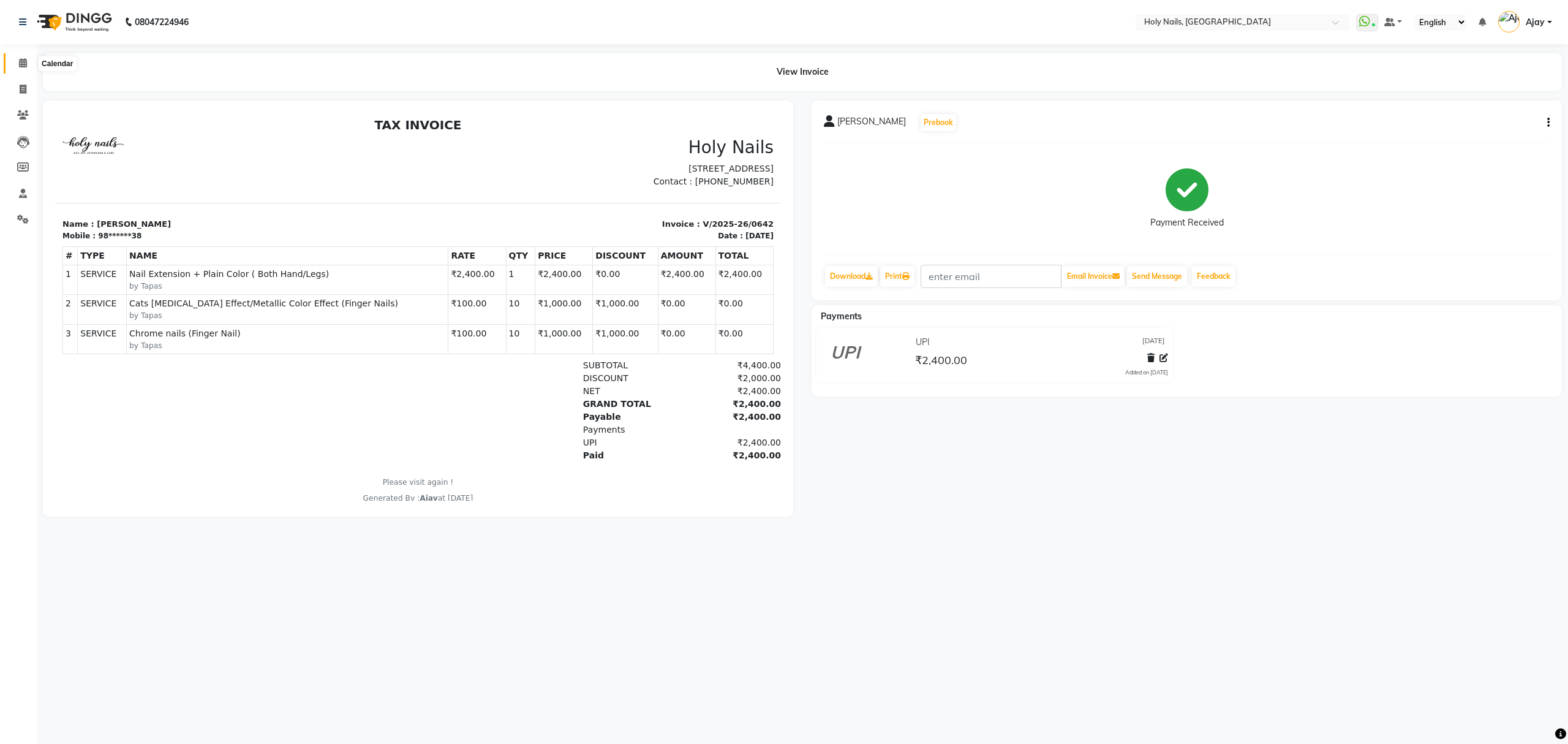
click at [23, 62] on icon at bounding box center [23, 63] width 8 height 9
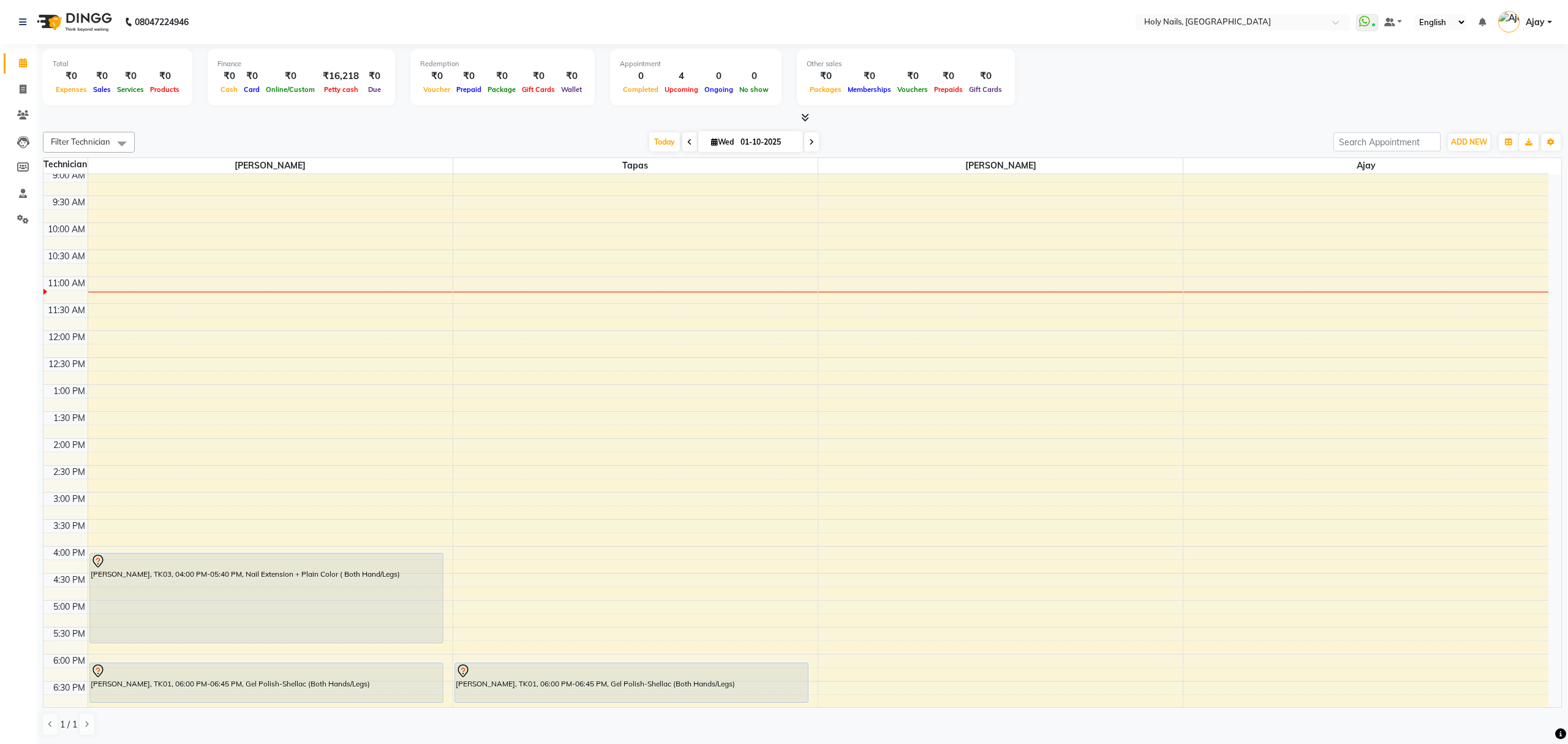
scroll to position [178, 0]
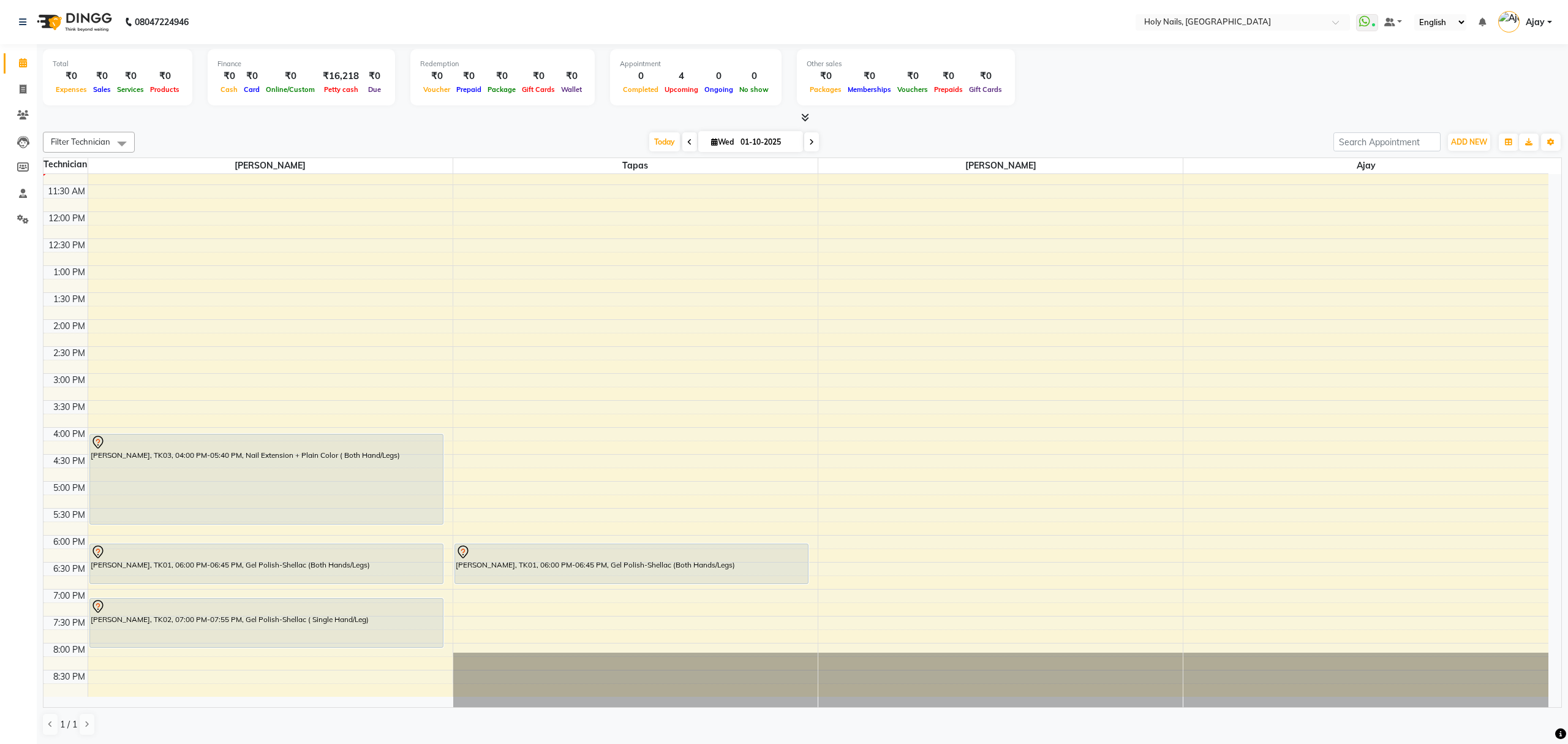
click at [687, 143] on icon at bounding box center [689, 142] width 5 height 7
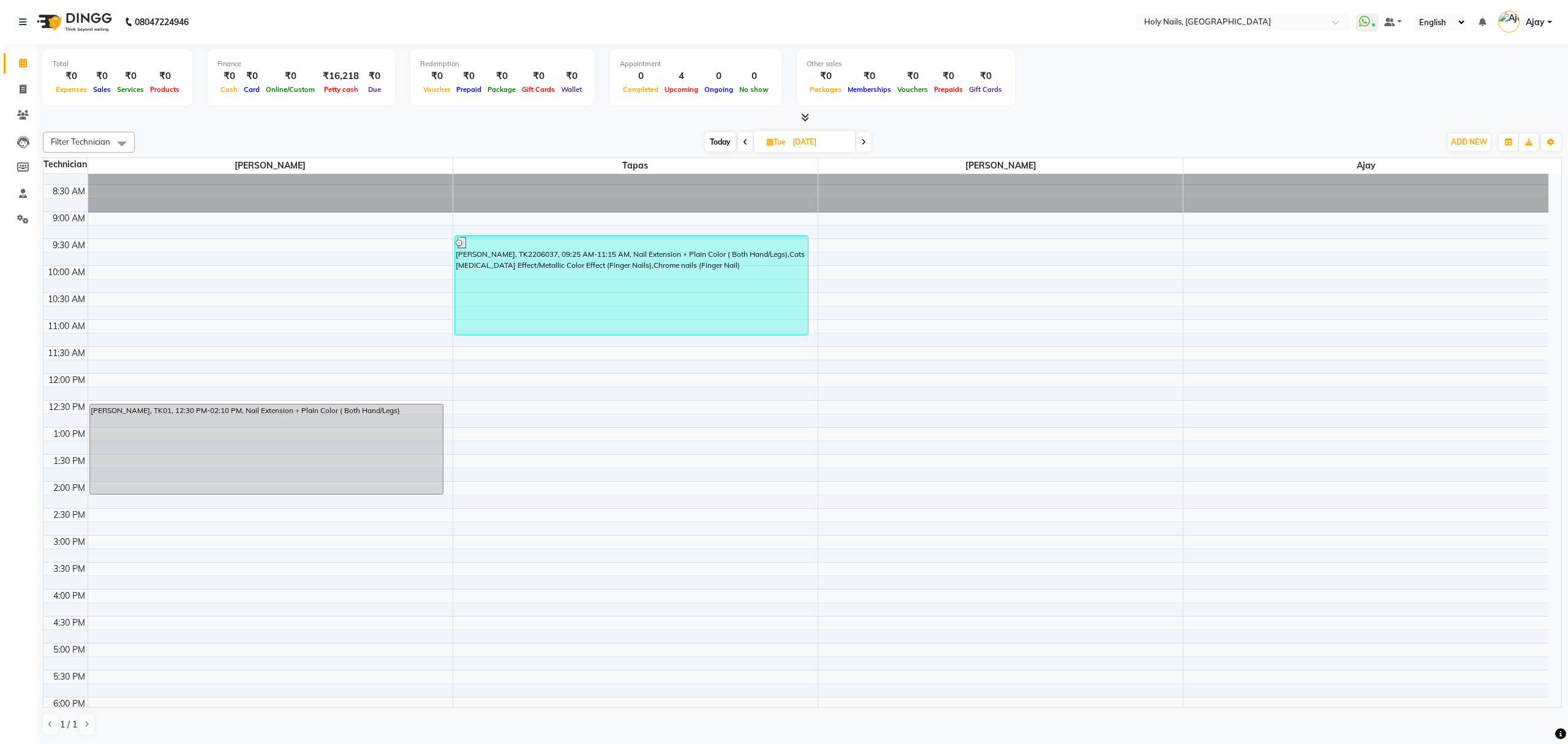
scroll to position [0, 0]
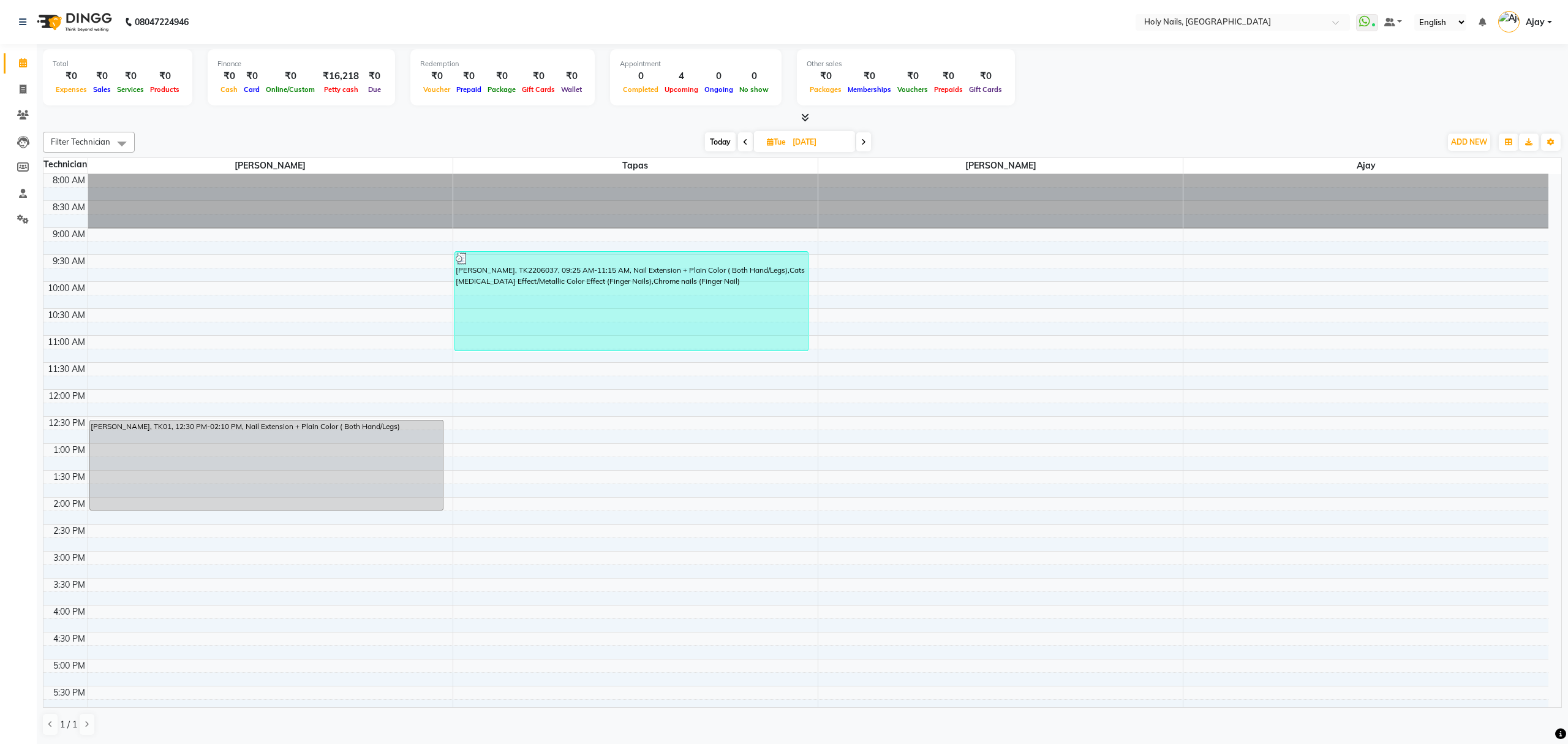
click at [719, 144] on span "Today" at bounding box center [720, 142] width 30 height 19
type input "01-10-2025"
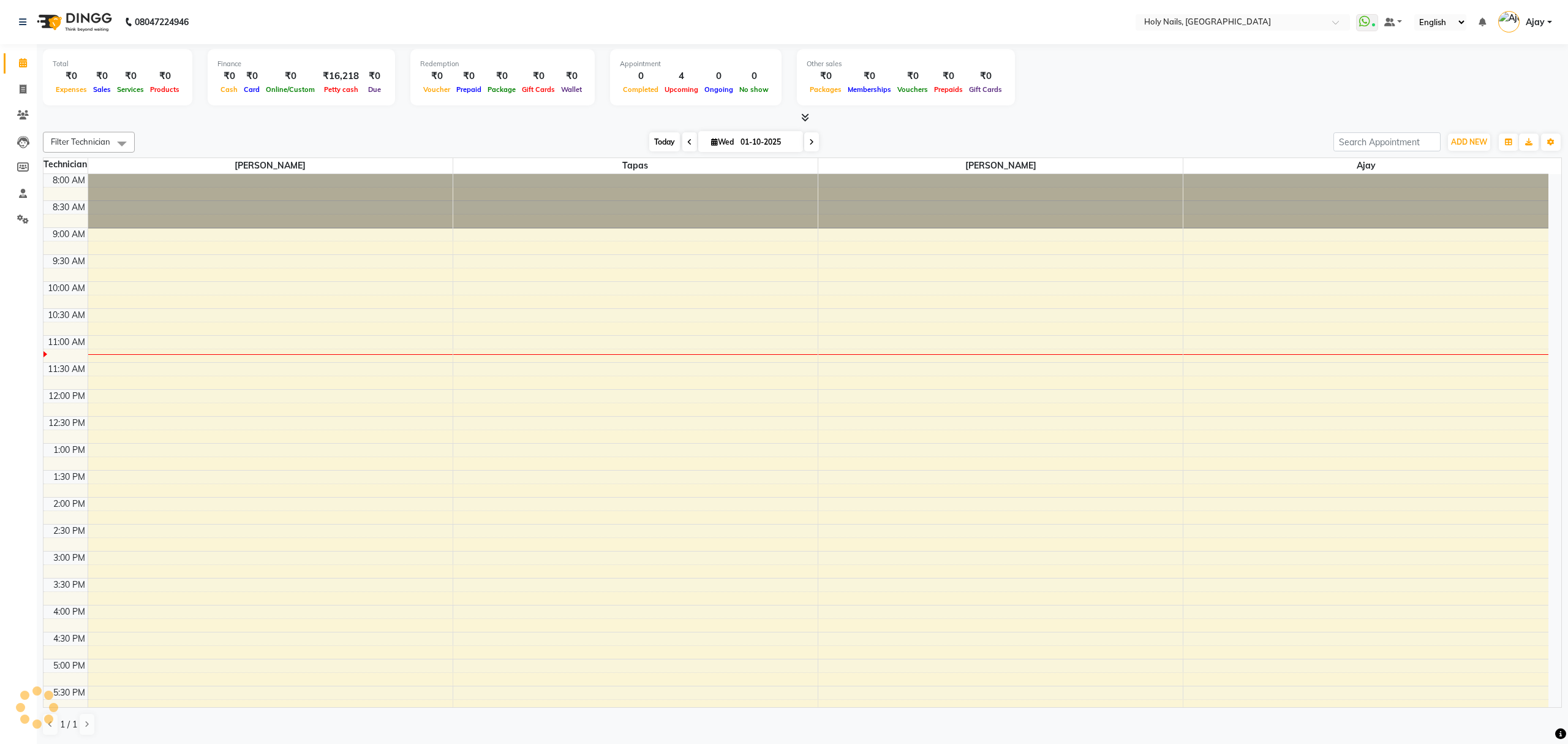
scroll to position [165, 0]
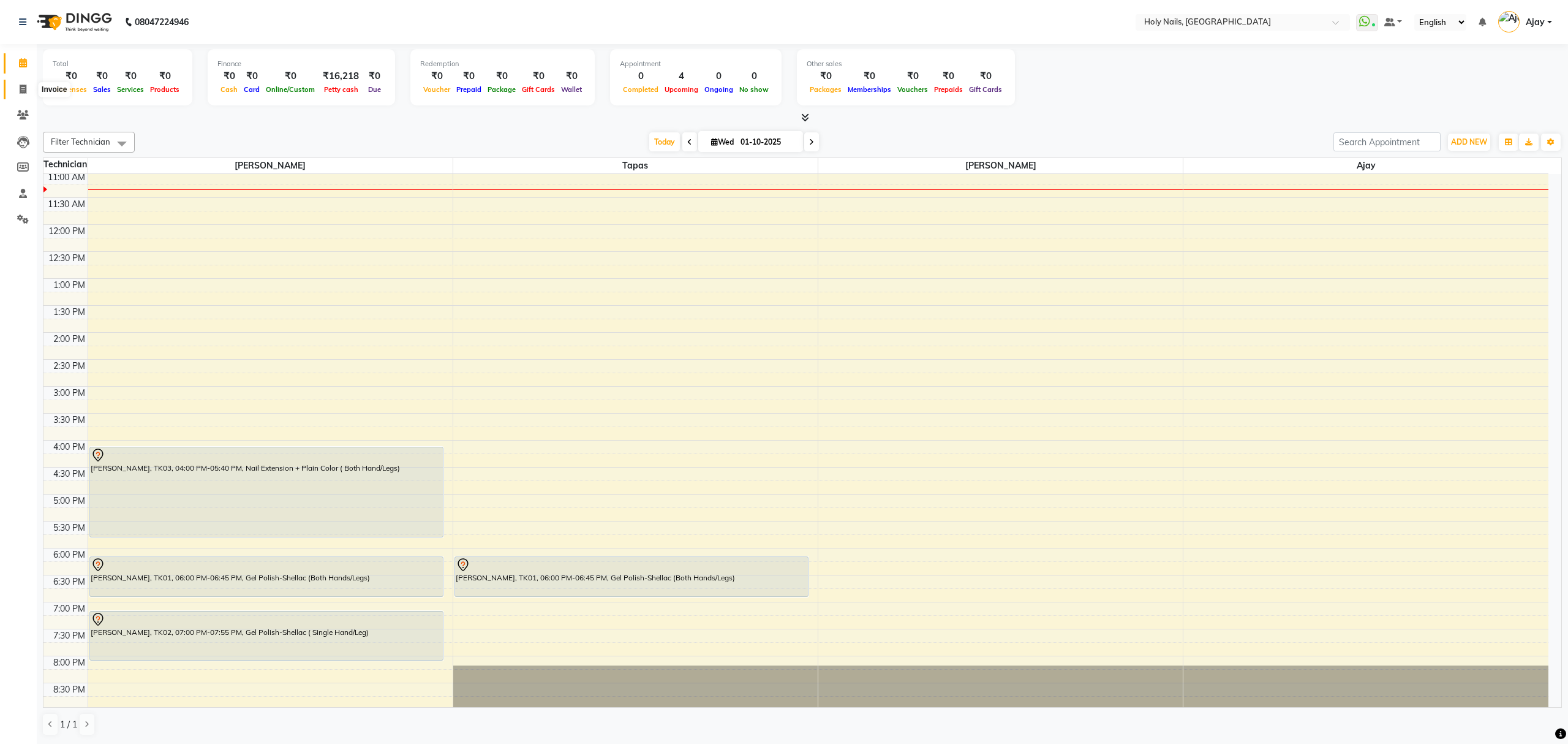
click at [22, 91] on icon at bounding box center [22, 89] width 7 height 9
select select "6066"
select select "service"
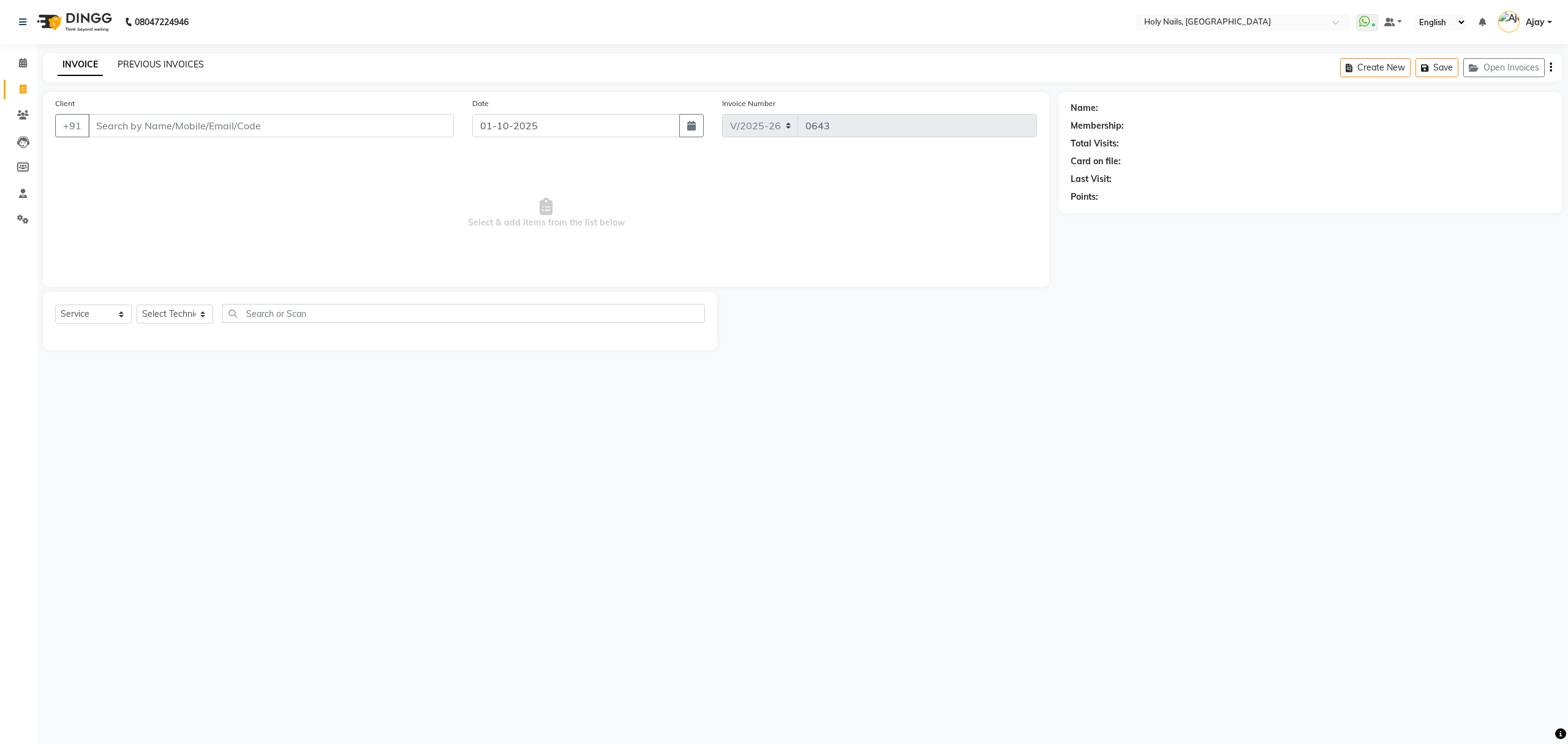
click at [155, 62] on link "PREVIOUS INVOICES" at bounding box center [161, 64] width 87 height 11
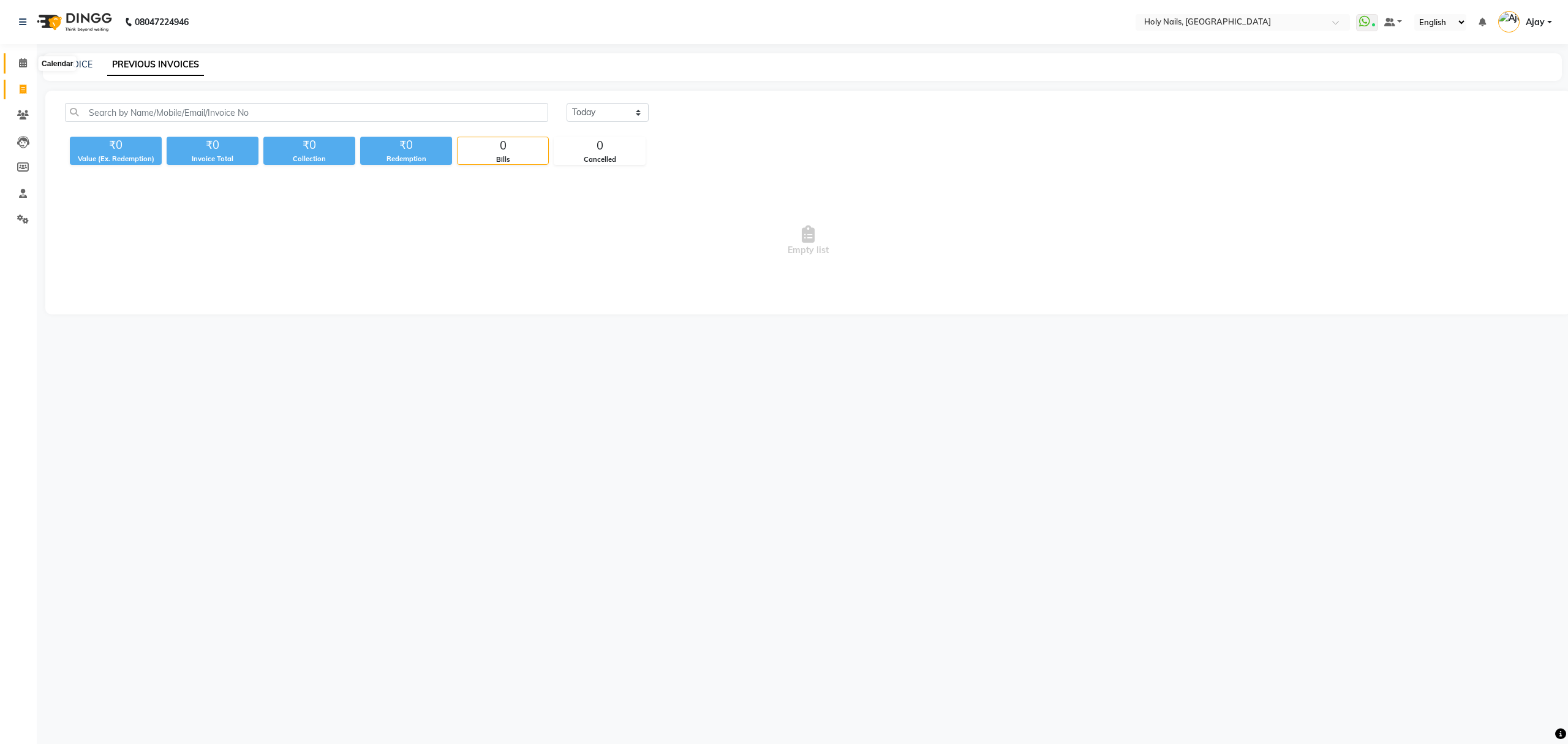
click at [23, 62] on icon at bounding box center [23, 63] width 8 height 9
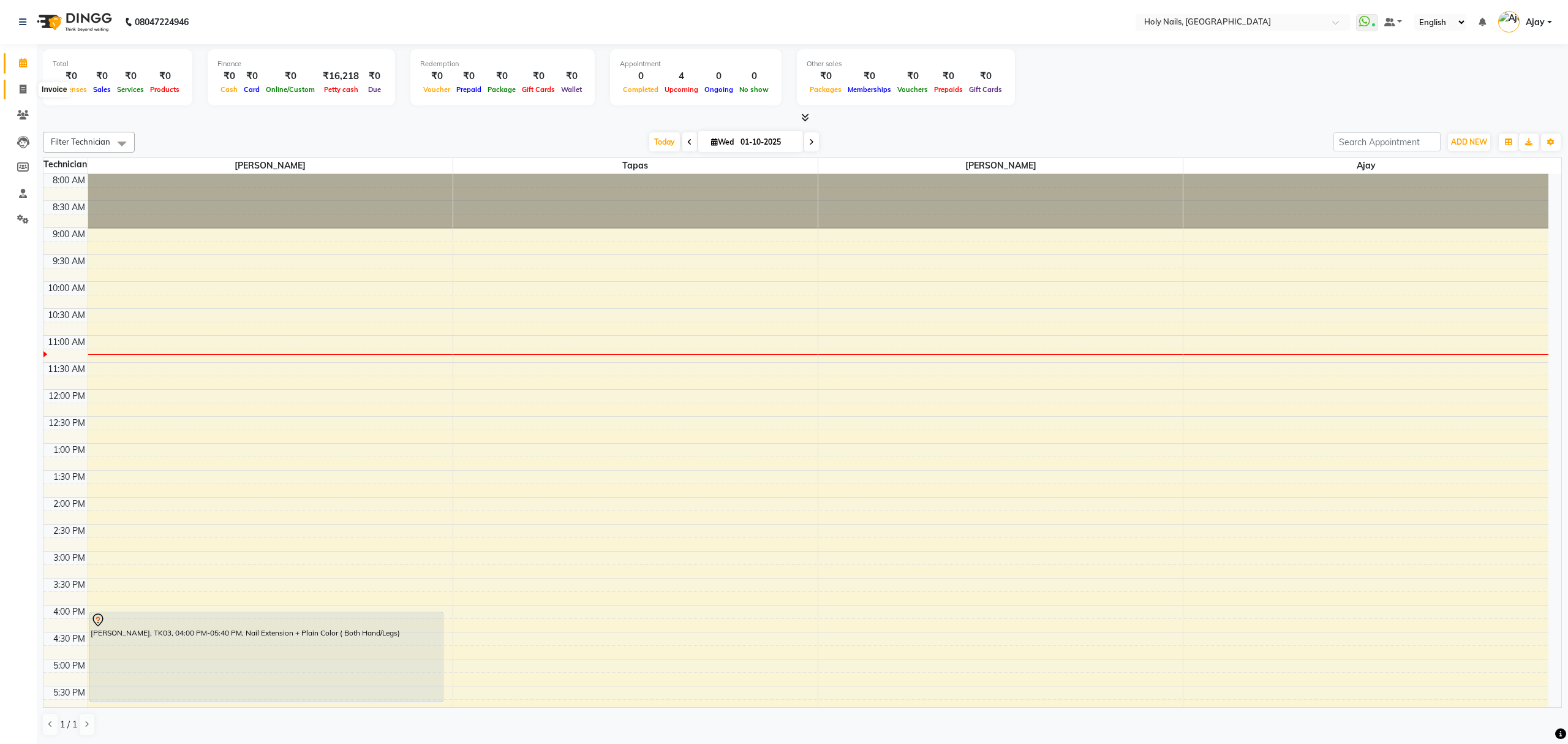
click at [19, 90] on icon at bounding box center [22, 89] width 7 height 9
select select "6066"
select select "service"
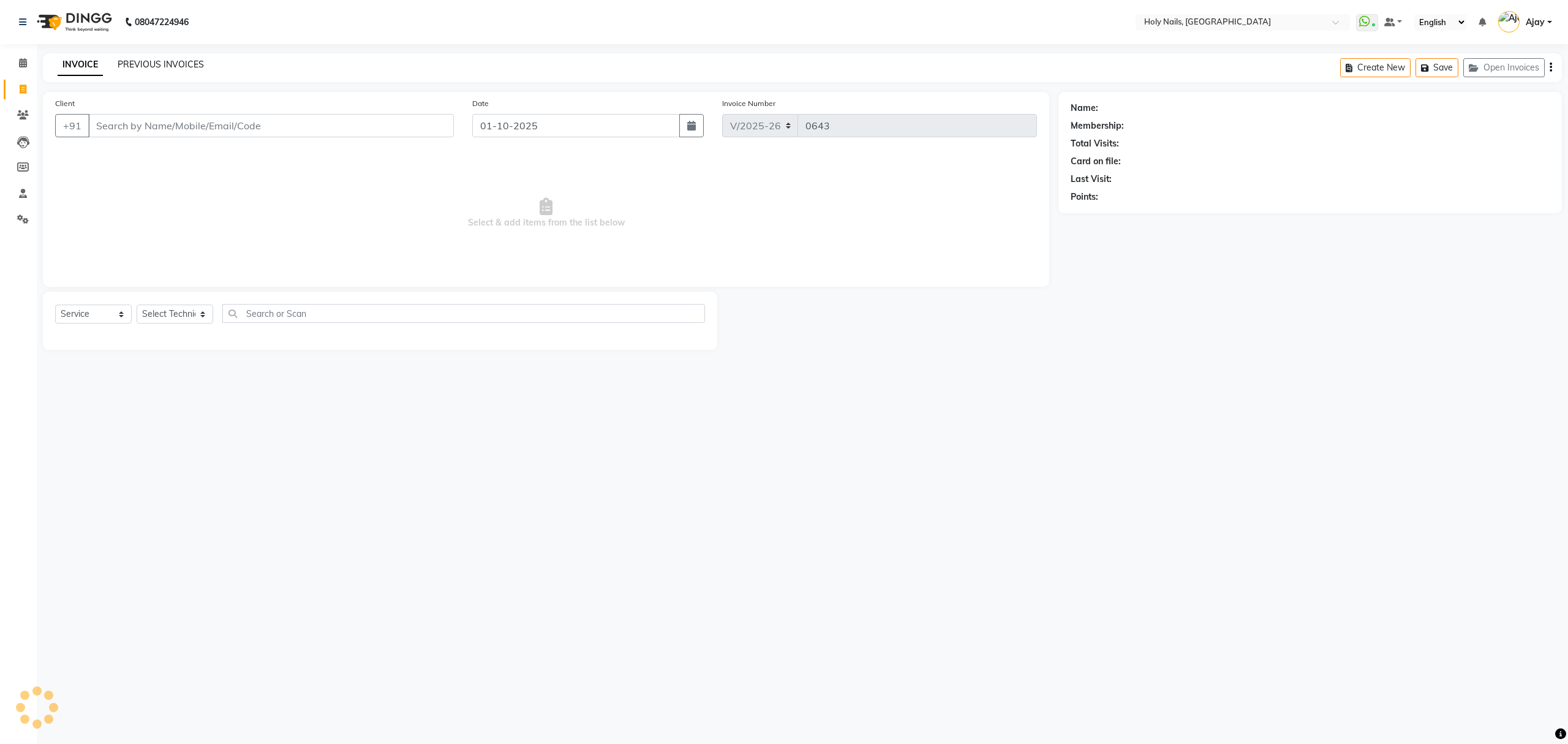
click at [161, 65] on link "PREVIOUS INVOICES" at bounding box center [161, 64] width 87 height 11
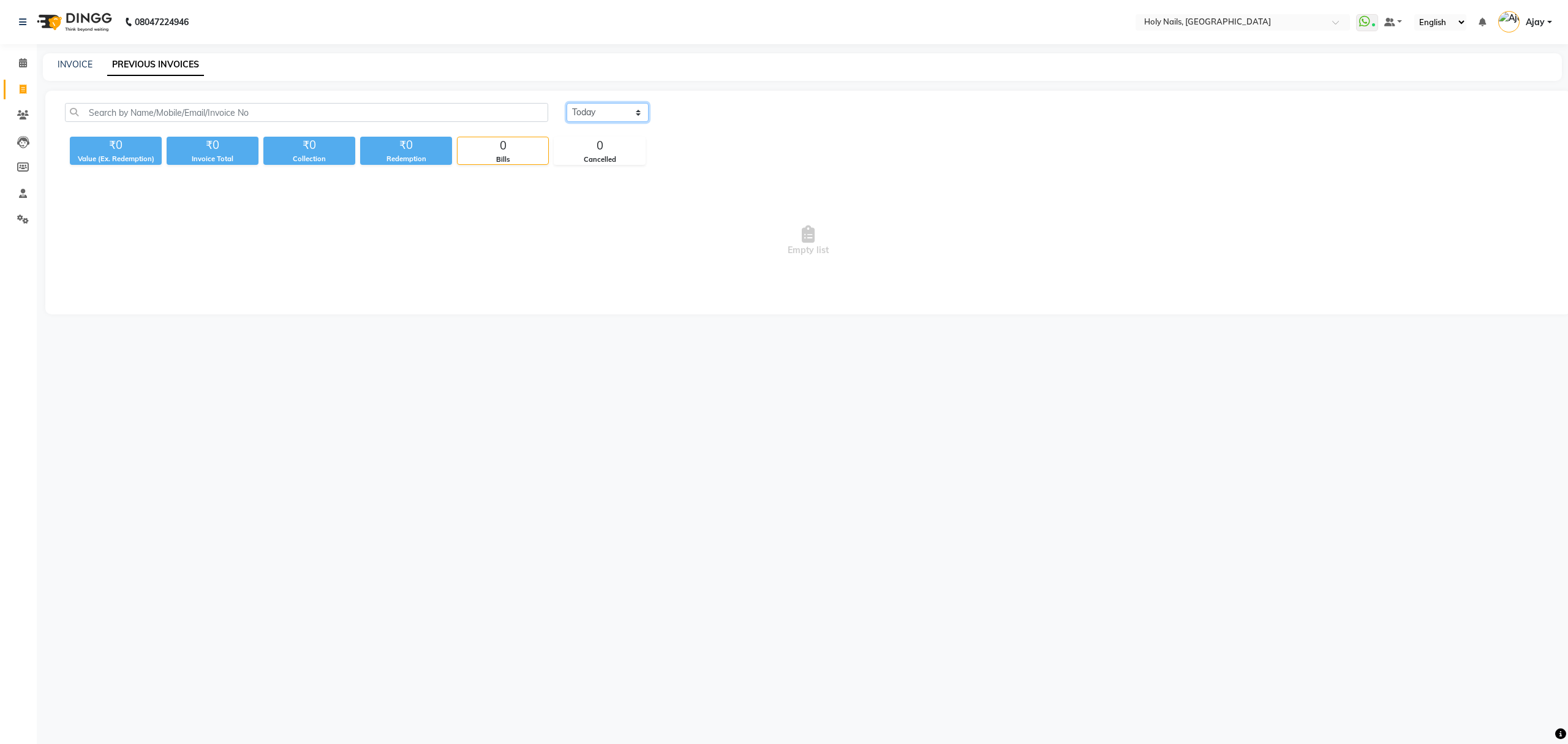
click at [640, 109] on select "Today Yesterday Custom Range" at bounding box center [607, 113] width 82 height 19
select select "yesterday"
click at [566, 103] on select "Today Yesterday Custom Range" at bounding box center [607, 113] width 82 height 19
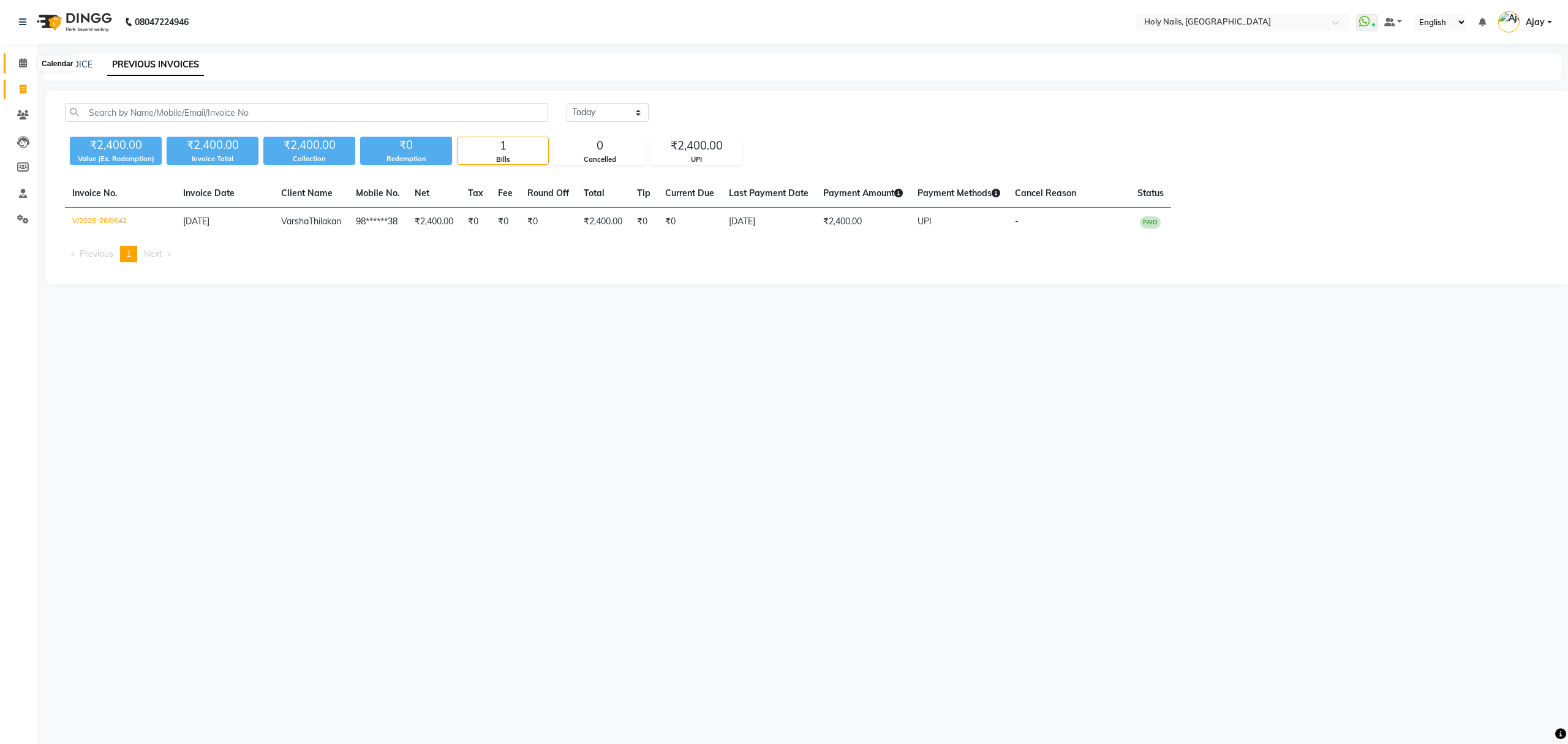
drag, startPoint x: 22, startPoint y: 64, endPoint x: 37, endPoint y: 65, distance: 15.0
click at [22, 64] on icon at bounding box center [23, 63] width 8 height 9
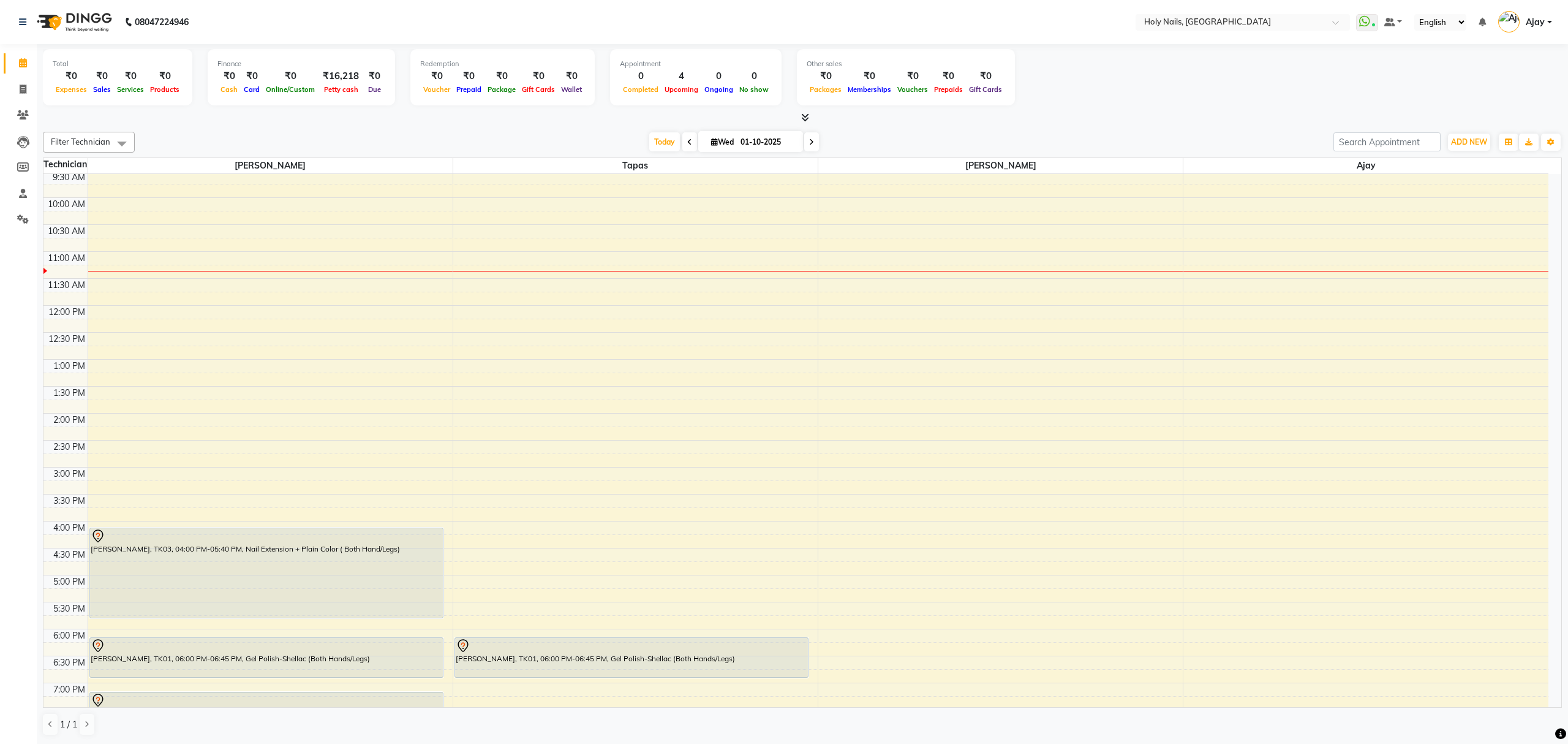
scroll to position [178, 0]
